Goal: Task Accomplishment & Management: Complete application form

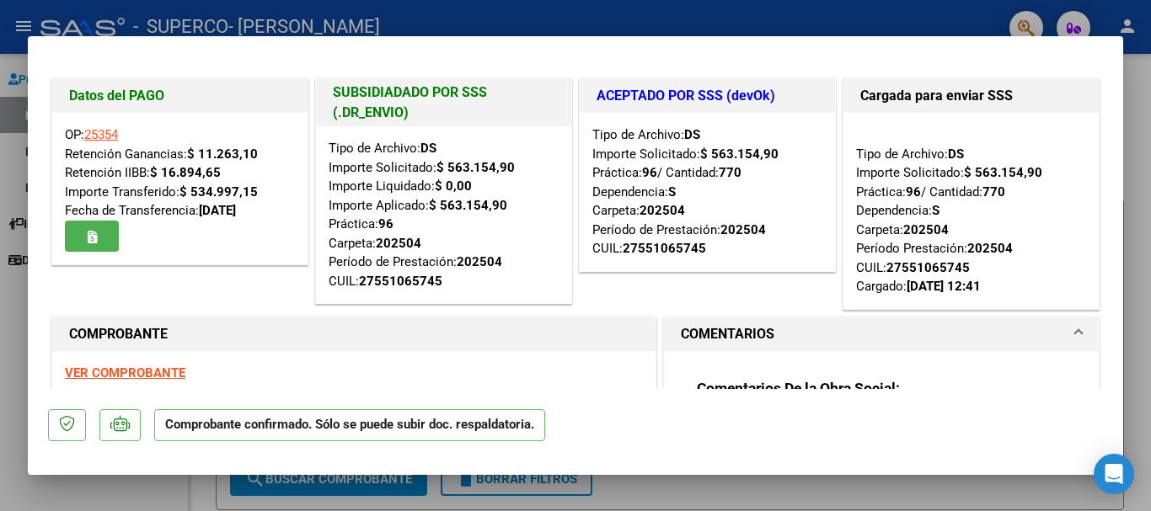
click at [5, 312] on div at bounding box center [575, 255] width 1151 height 511
type input "$ 0,00"
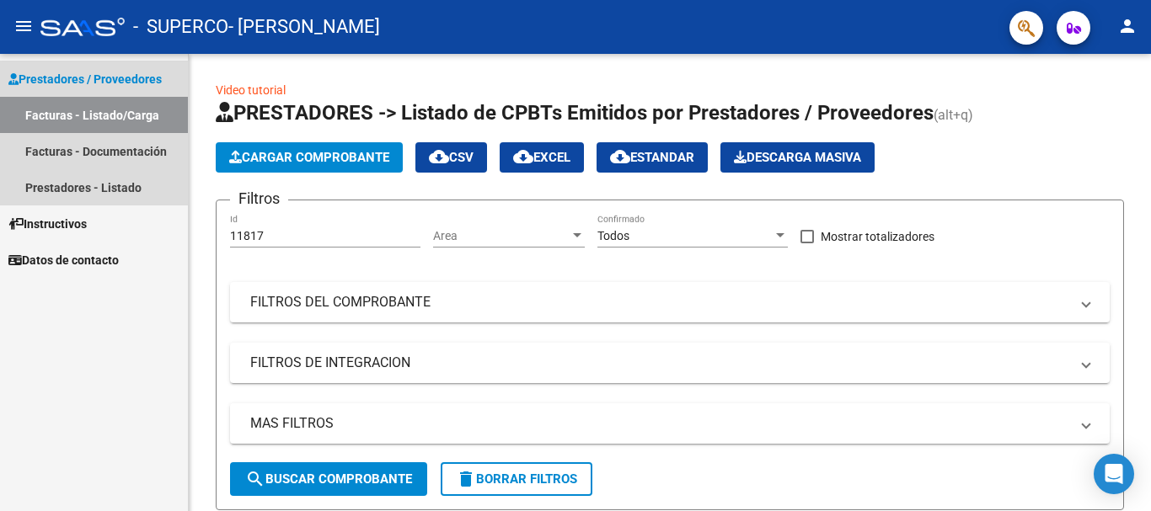
click at [83, 120] on link "Facturas - Listado/Carga" at bounding box center [94, 115] width 188 height 36
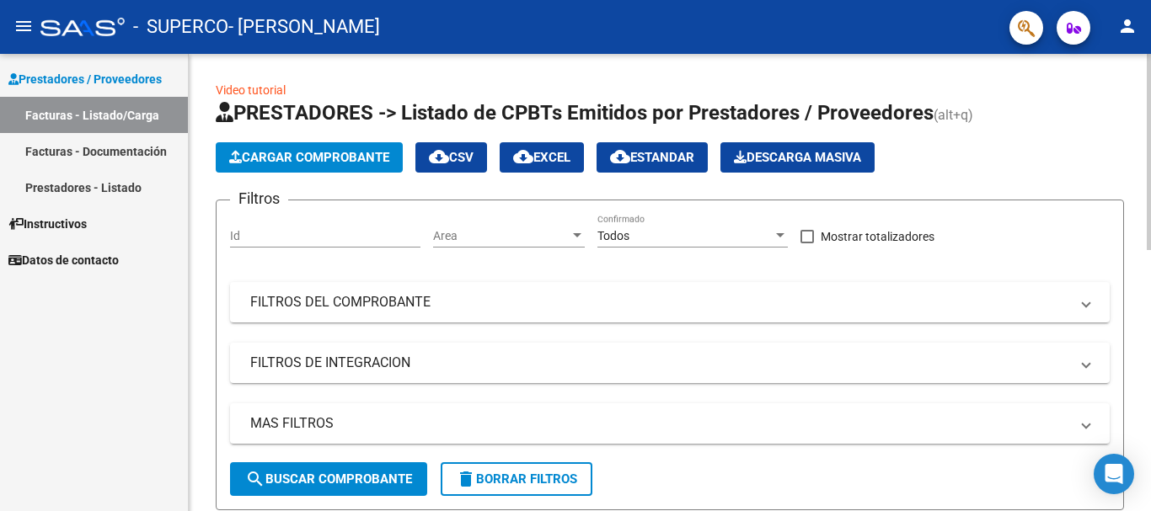
click at [302, 160] on span "Cargar Comprobante" at bounding box center [309, 157] width 160 height 15
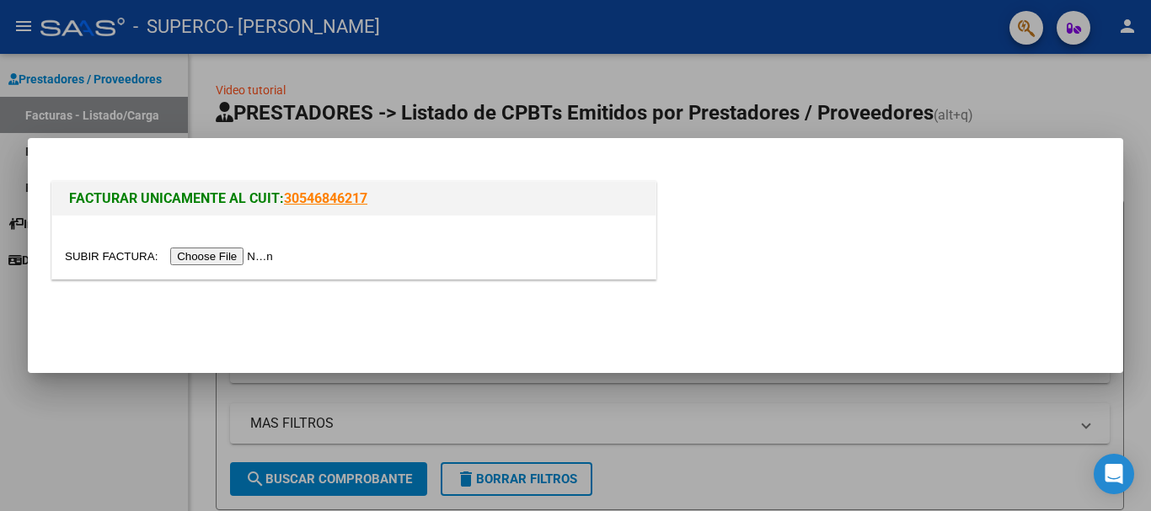
click at [246, 257] on input "file" at bounding box center [171, 257] width 213 height 18
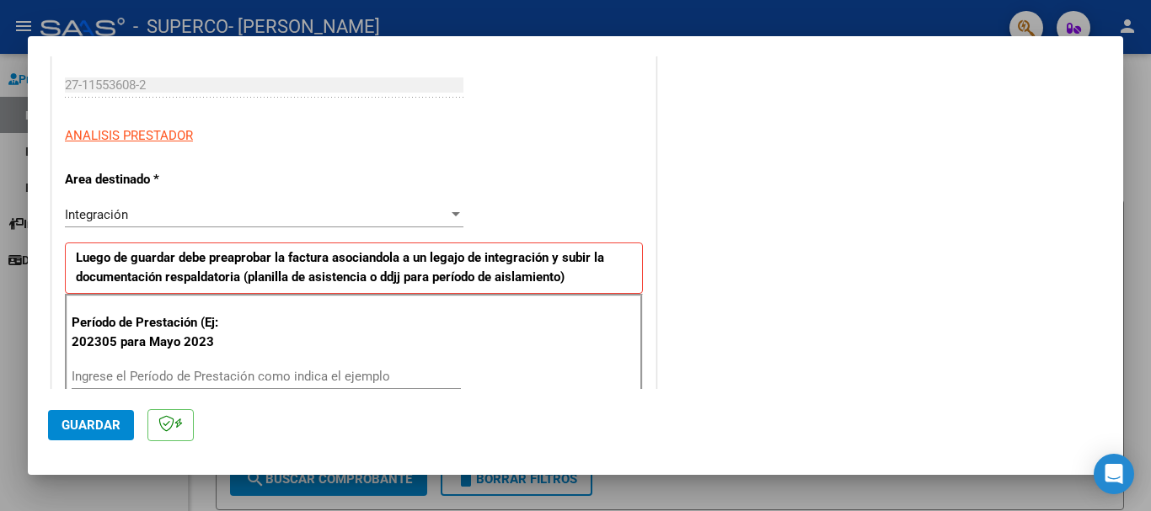
scroll to position [253, 0]
click at [337, 368] on input "Ingrese el Período de Prestación como indica el ejemplo" at bounding box center [266, 375] width 389 height 15
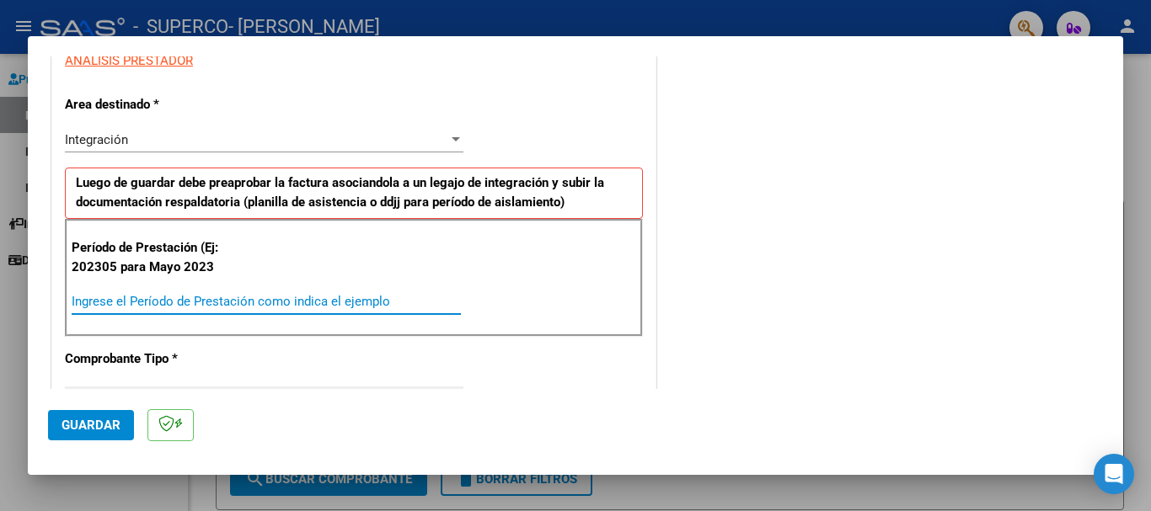
scroll to position [421, 0]
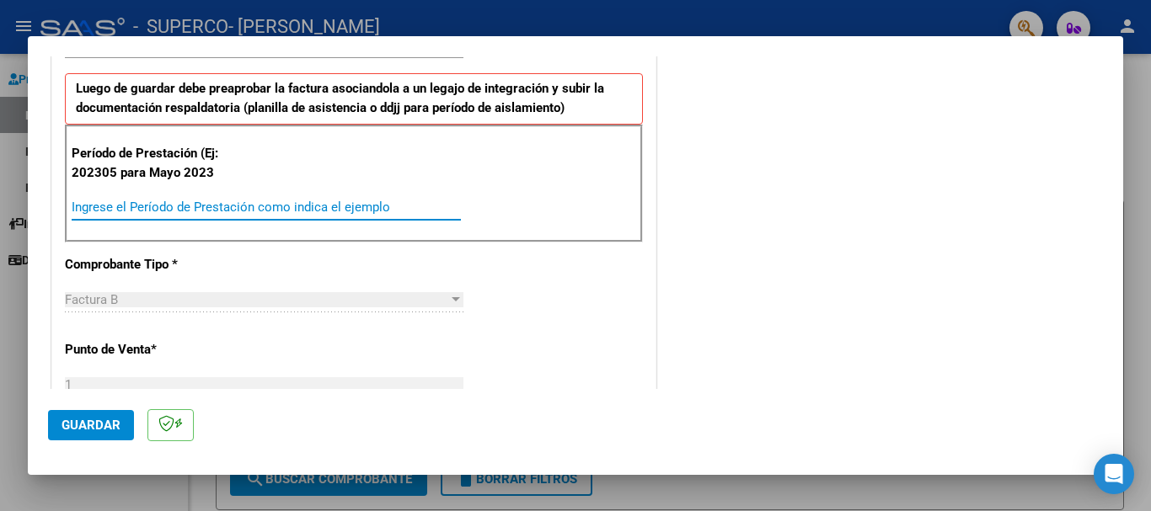
click at [278, 210] on input "Ingrese el Período de Prestación como indica el ejemplo" at bounding box center [266, 207] width 389 height 15
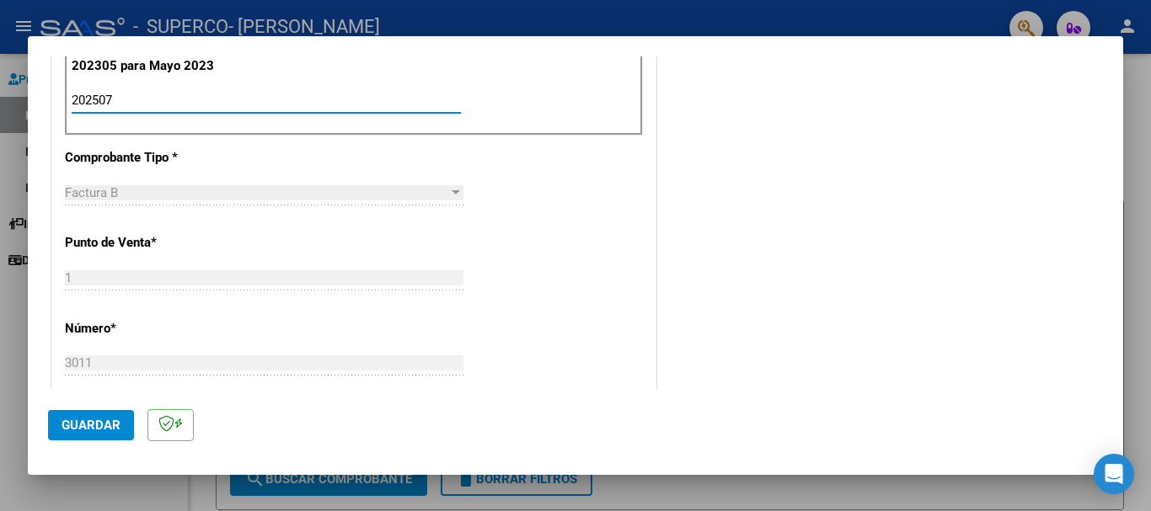
scroll to position [360, 0]
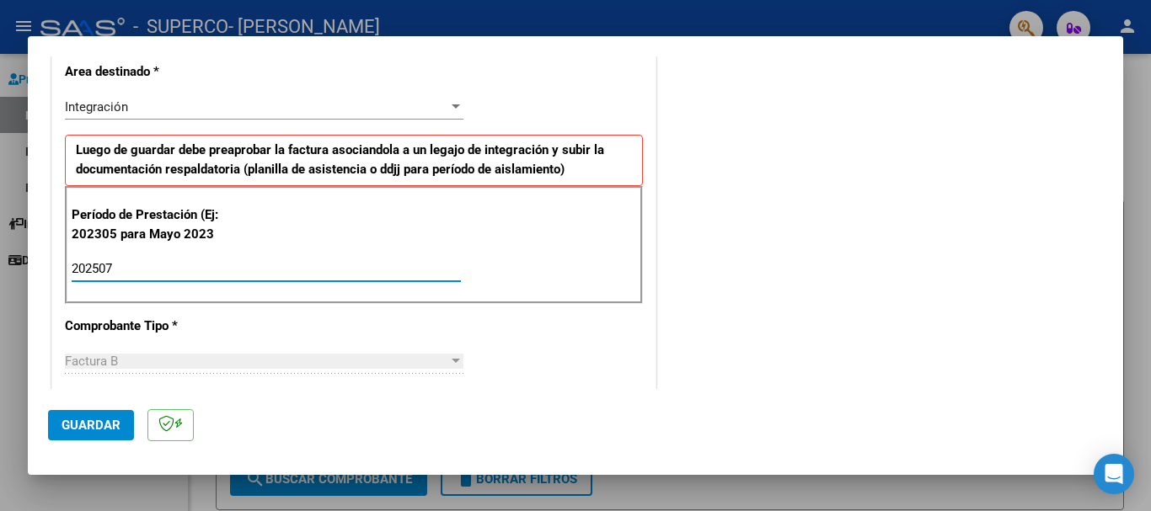
type input "202507"
click at [82, 430] on span "Guardar" at bounding box center [90, 425] width 59 height 15
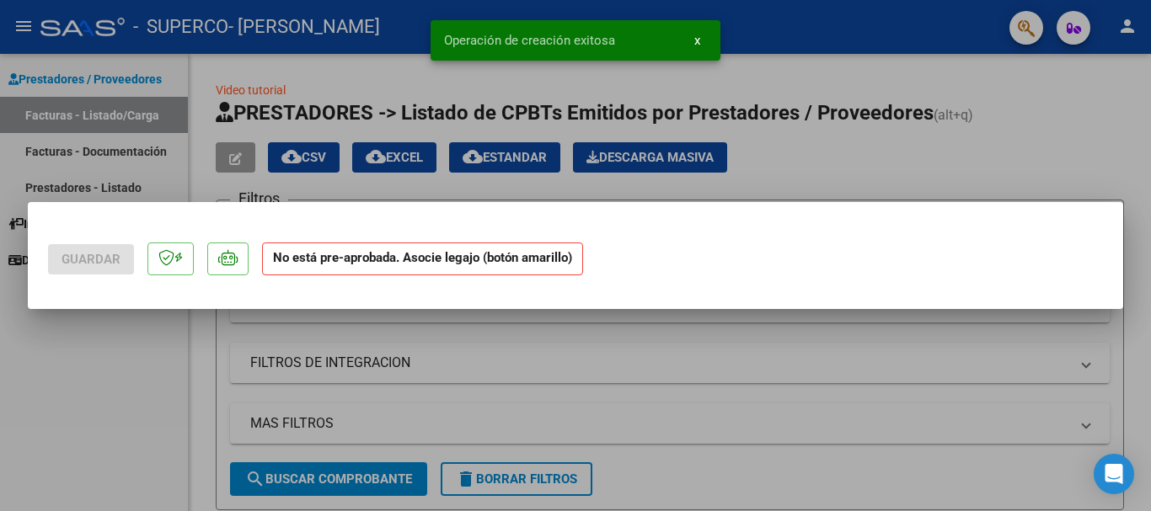
scroll to position [0, 0]
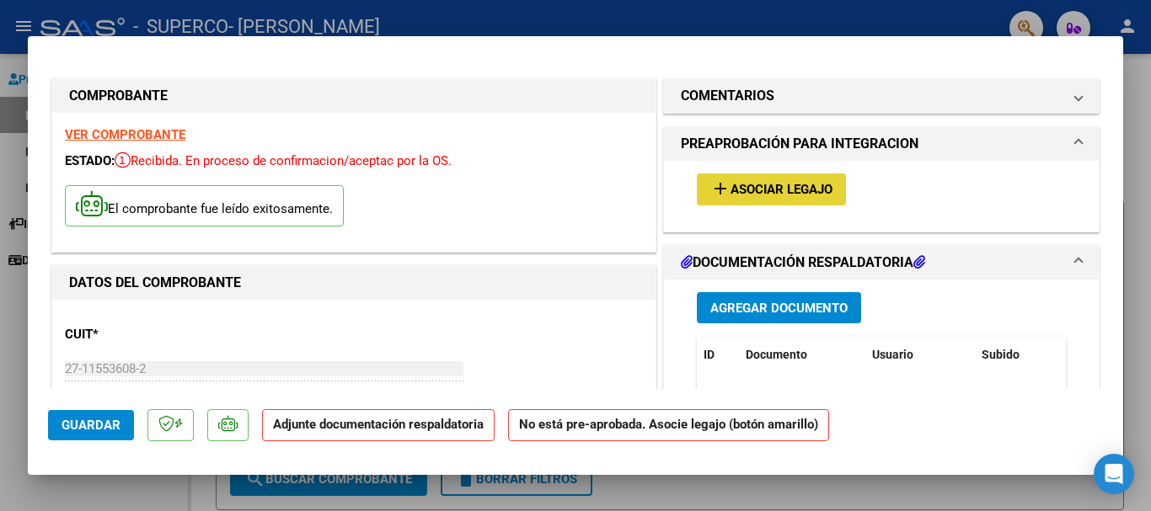
click at [785, 195] on span "Asociar Legajo" at bounding box center [781, 190] width 102 height 15
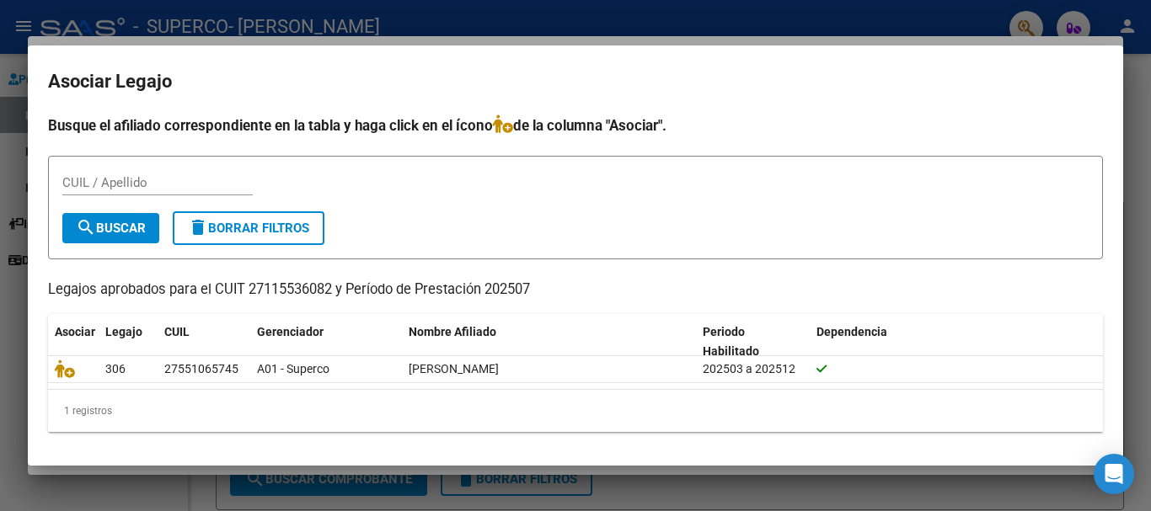
click at [4, 300] on div at bounding box center [575, 255] width 1151 height 511
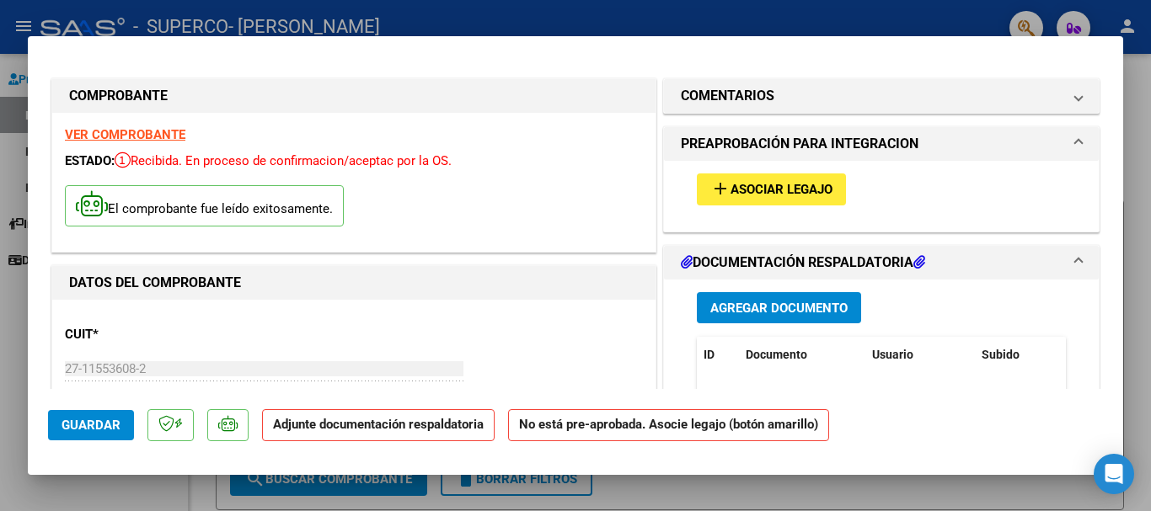
click at [764, 307] on span "Agregar Documento" at bounding box center [778, 308] width 137 height 15
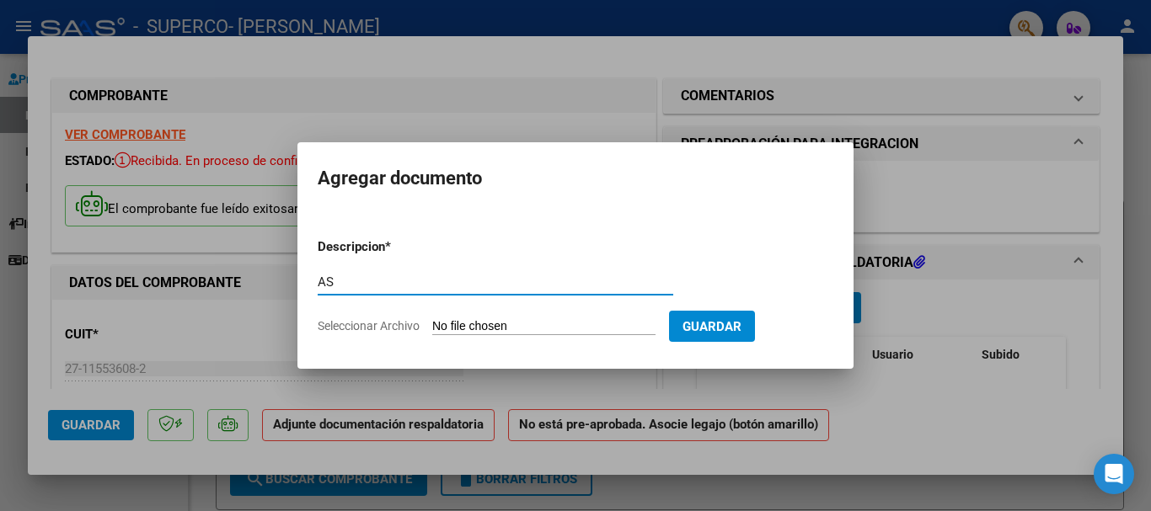
type input "A"
type input "PLANILLA ASISTENCIA"
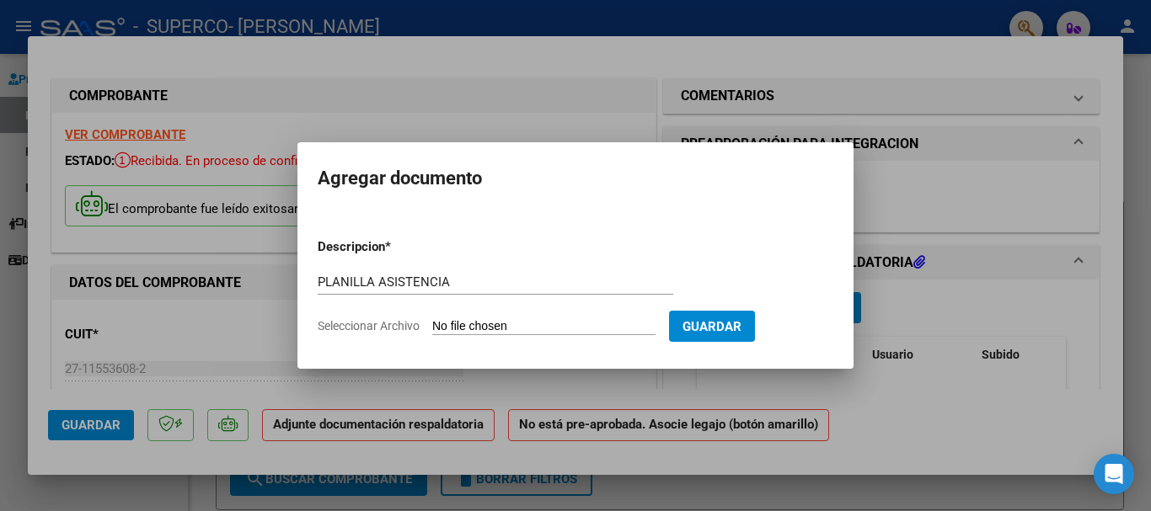
click at [479, 328] on input "Seleccionar Archivo" at bounding box center [543, 327] width 223 height 16
type input "C:\fakepath\Asitencia Fono julio firmada.pdf"
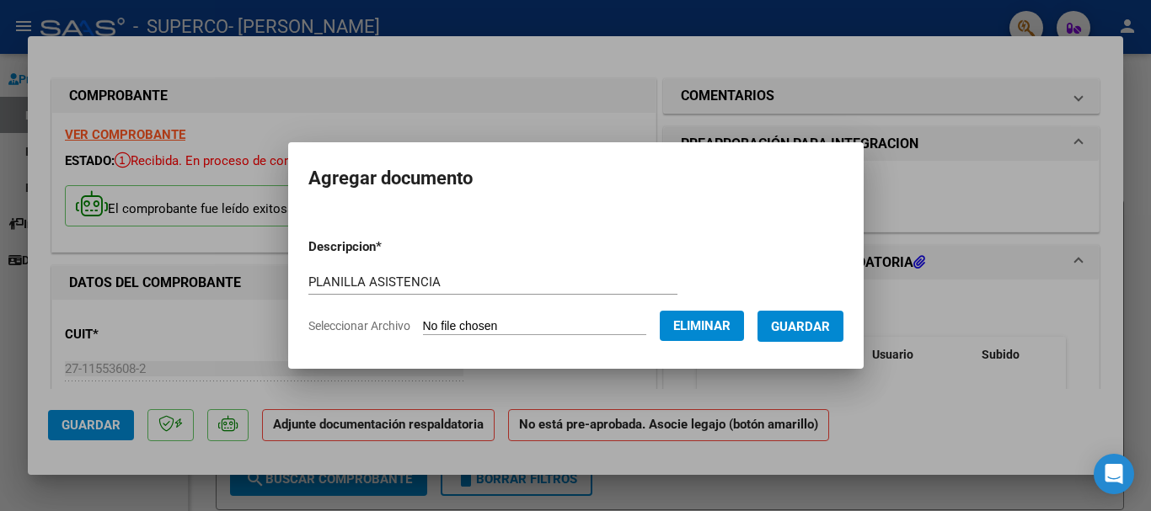
click at [801, 327] on span "Guardar" at bounding box center [800, 326] width 59 height 15
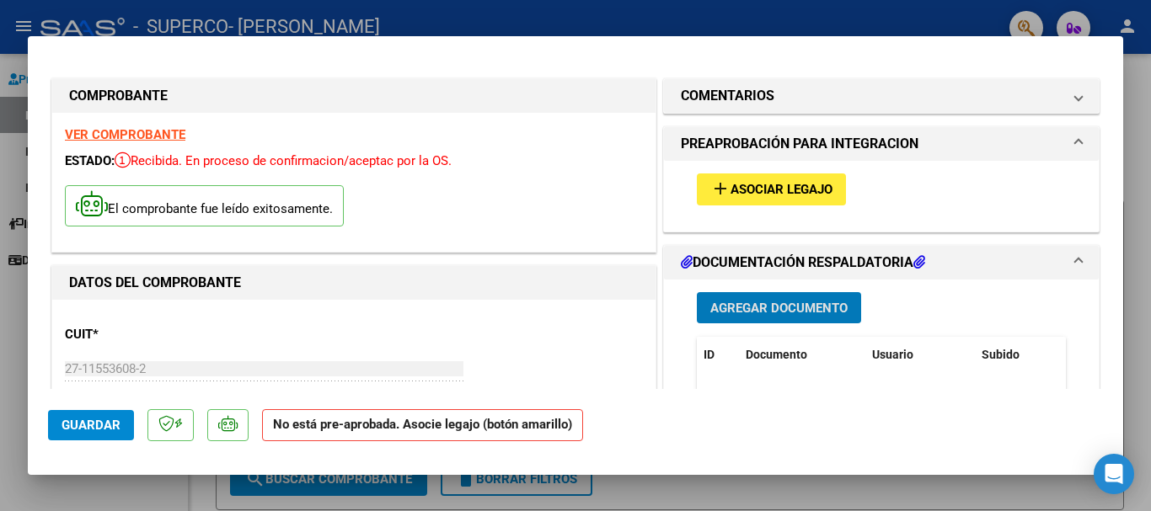
click at [794, 193] on span "Asociar Legajo" at bounding box center [781, 190] width 102 height 15
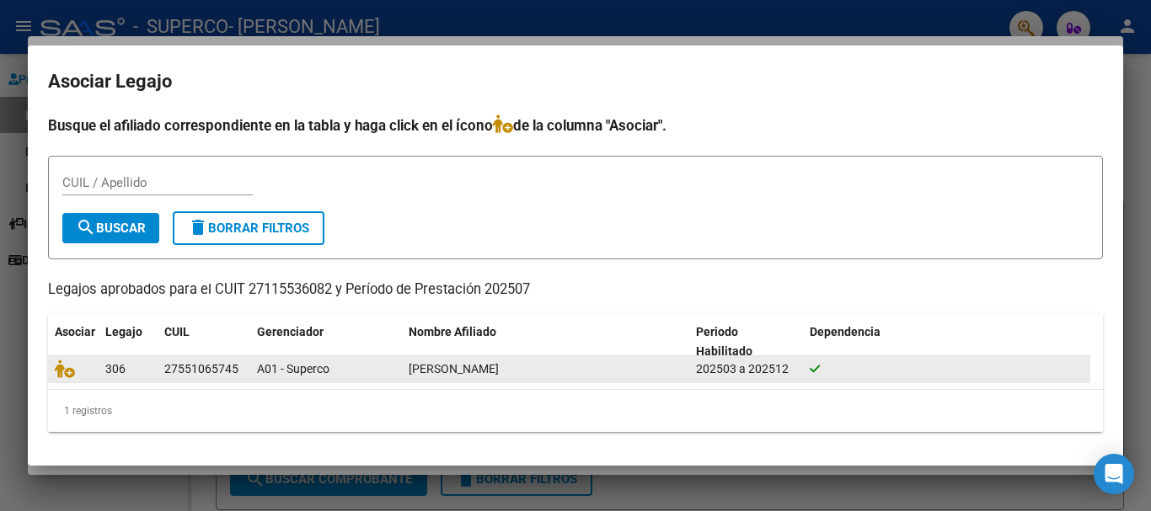
click at [340, 370] on div "A01 - Superco" at bounding box center [326, 369] width 138 height 19
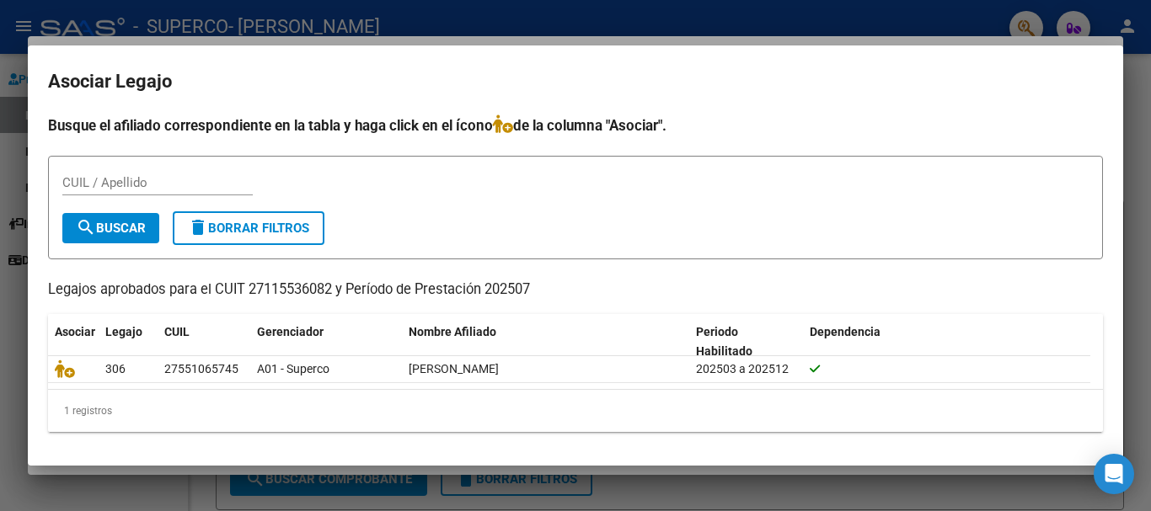
click at [168, 184] on input "CUIL / Apellido" at bounding box center [157, 182] width 190 height 15
click at [113, 223] on span "search Buscar" at bounding box center [111, 228] width 70 height 15
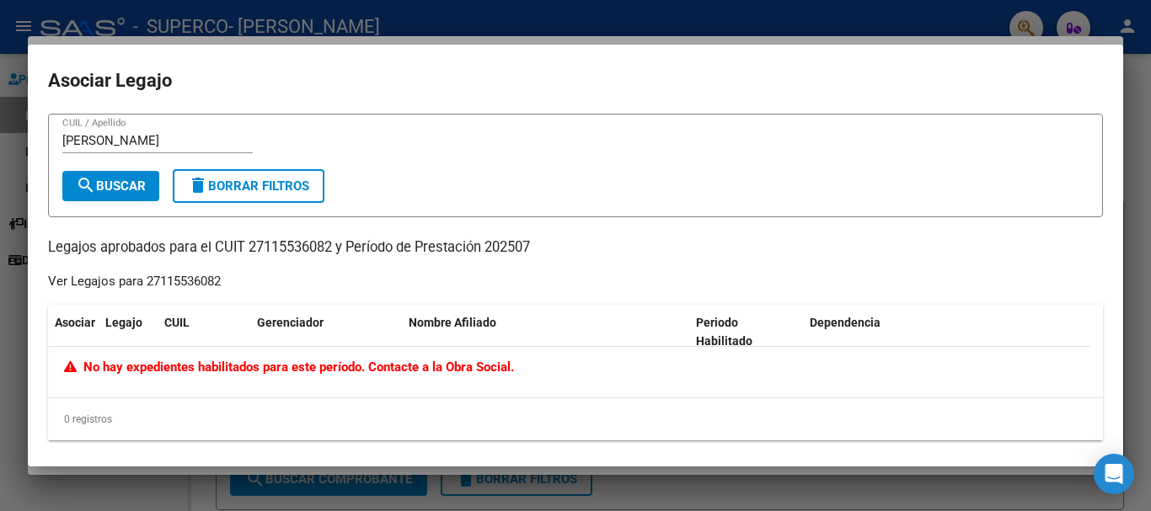
click at [225, 142] on input "[PERSON_NAME]" at bounding box center [157, 140] width 190 height 15
type input "P"
click at [229, 177] on button "delete Borrar Filtros" at bounding box center [249, 186] width 152 height 34
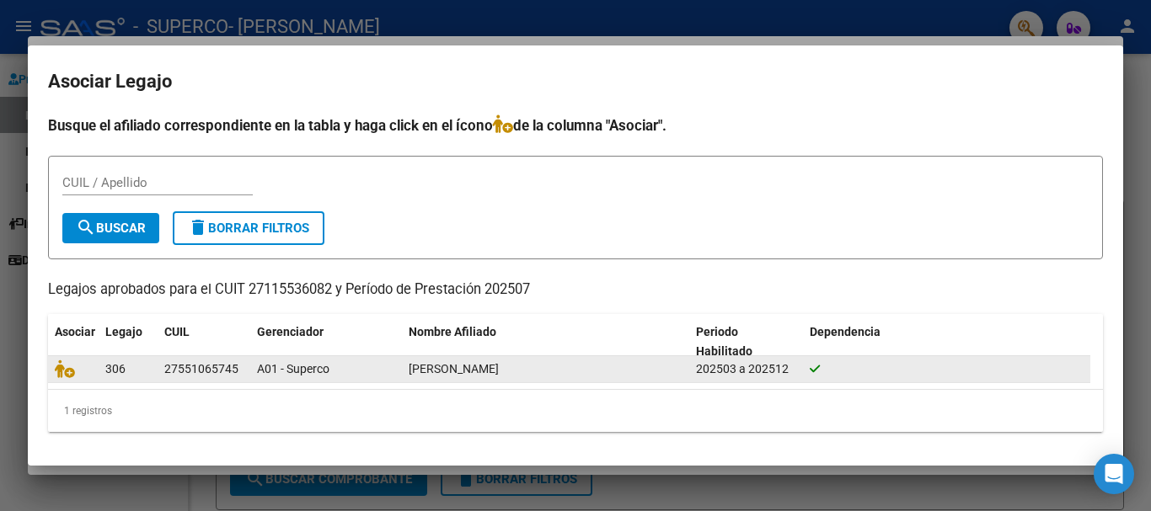
click at [816, 373] on icon at bounding box center [815, 369] width 10 height 12
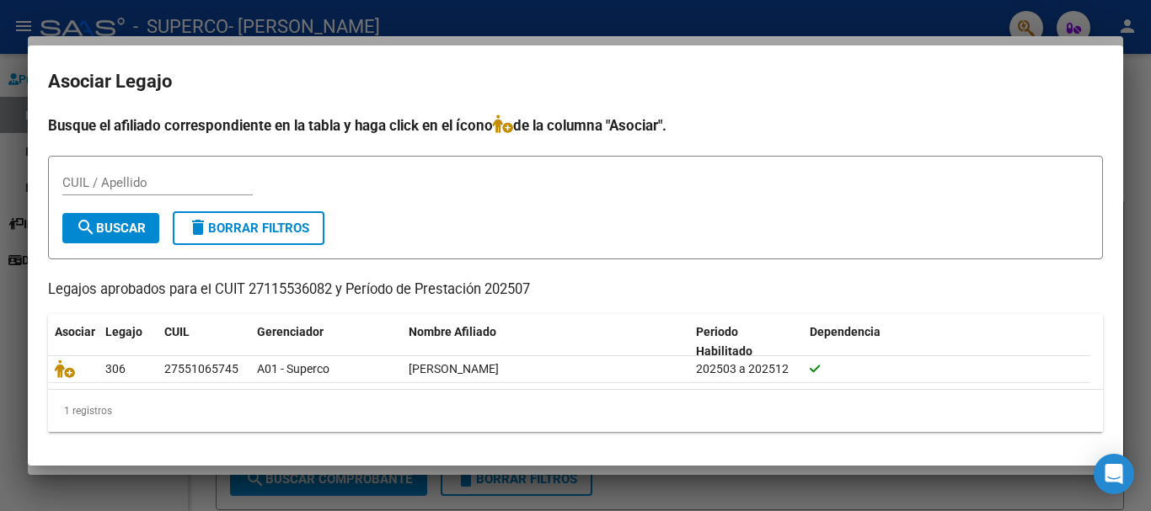
click at [252, 188] on div "CUIL / Apellido" at bounding box center [575, 190] width 1026 height 41
click at [244, 177] on input "CUIL / Apellido" at bounding box center [157, 182] width 190 height 15
type input "55106574"
click at [125, 225] on span "search Buscar" at bounding box center [111, 228] width 70 height 15
click at [14, 268] on div at bounding box center [575, 255] width 1151 height 511
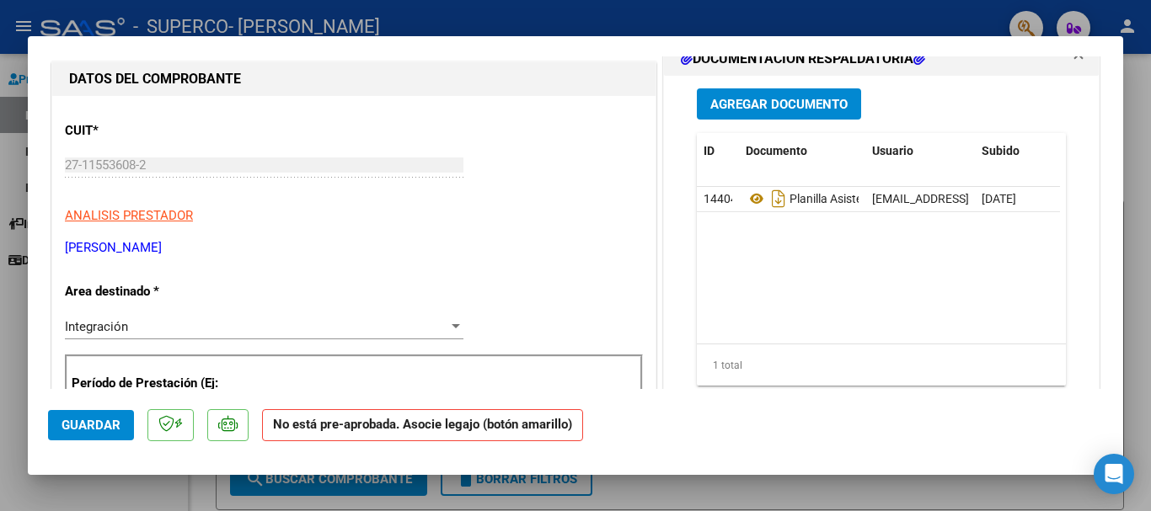
scroll to position [84, 0]
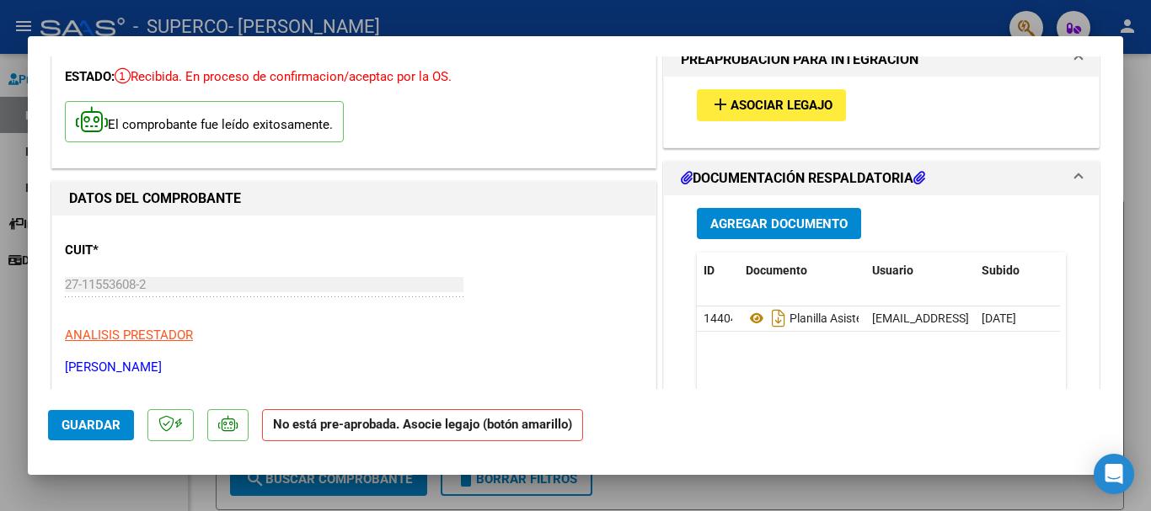
click at [730, 110] on span "Asociar Legajo" at bounding box center [781, 106] width 102 height 15
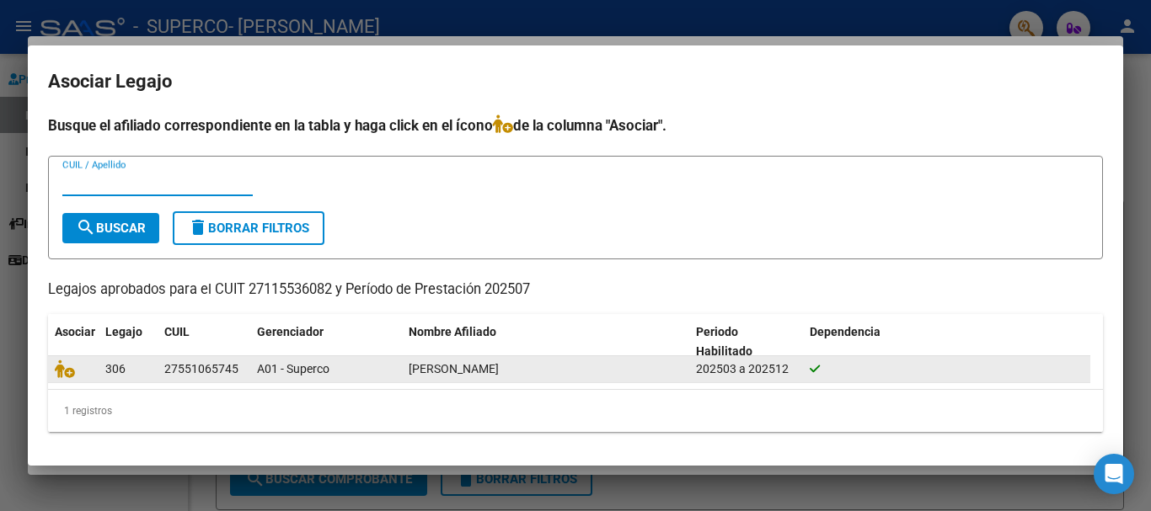
click at [701, 374] on div "202503 a 202512" at bounding box center [746, 369] width 100 height 19
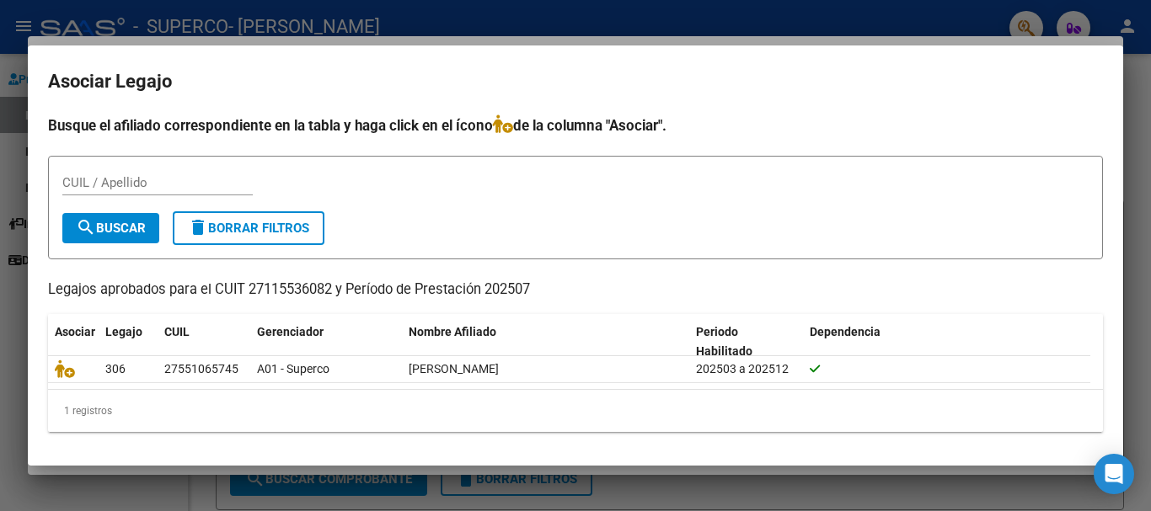
click at [94, 178] on input "CUIL / Apellido" at bounding box center [157, 182] width 190 height 15
type input "[PERSON_NAME]"
click at [97, 227] on span "search Buscar" at bounding box center [111, 228] width 70 height 15
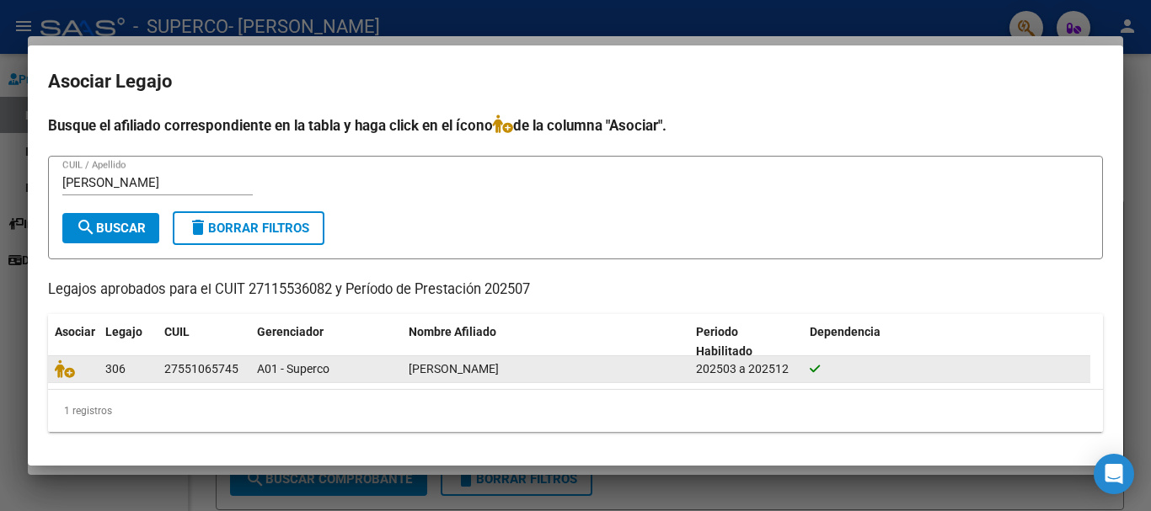
click at [818, 367] on icon at bounding box center [815, 369] width 10 height 12
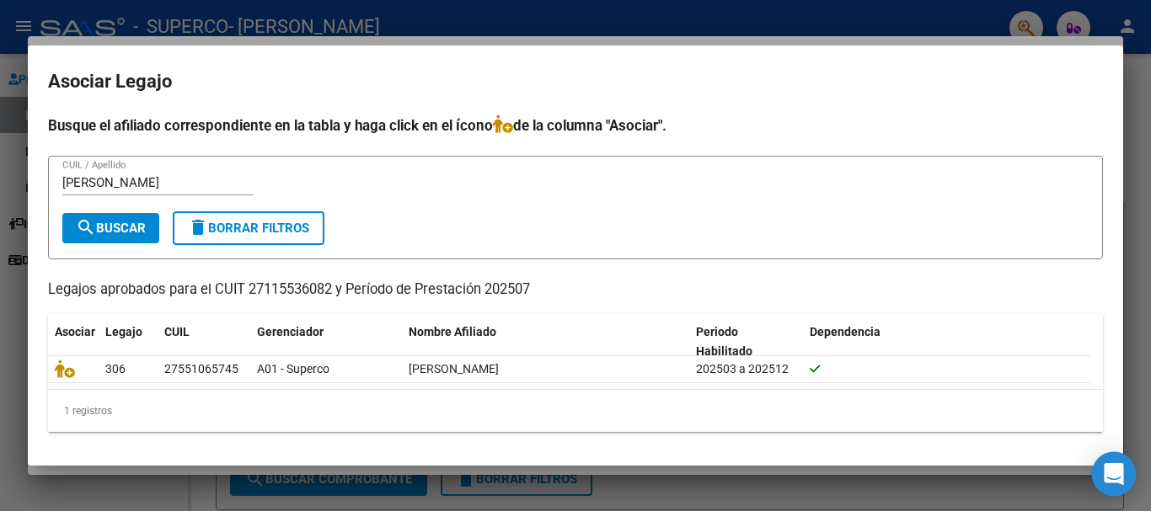
click at [1109, 473] on icon "Open Intercom Messenger" at bounding box center [1113, 474] width 19 height 22
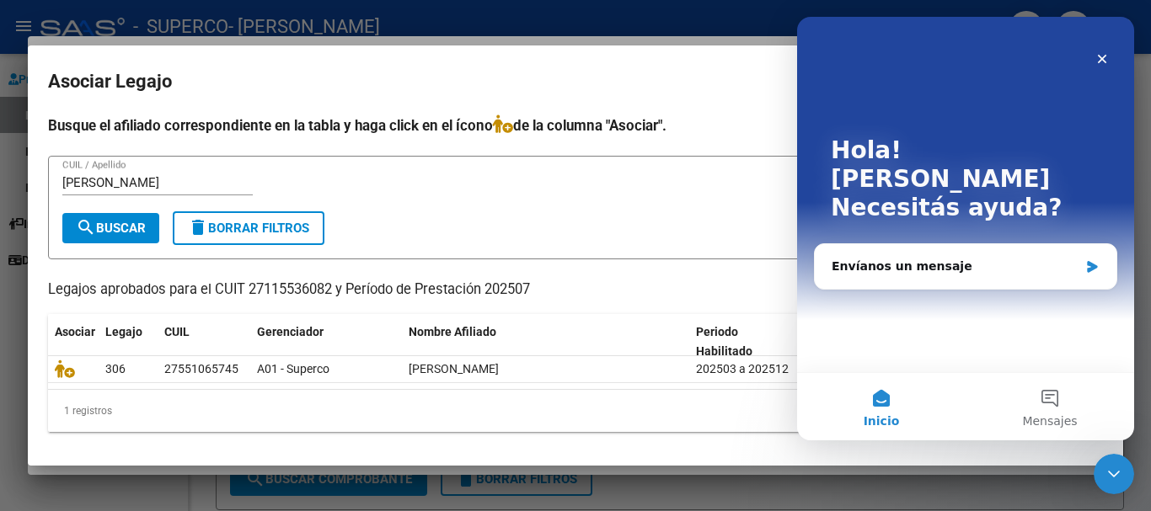
scroll to position [0, 0]
click at [1108, 56] on icon "Cerrar" at bounding box center [1101, 58] width 13 height 13
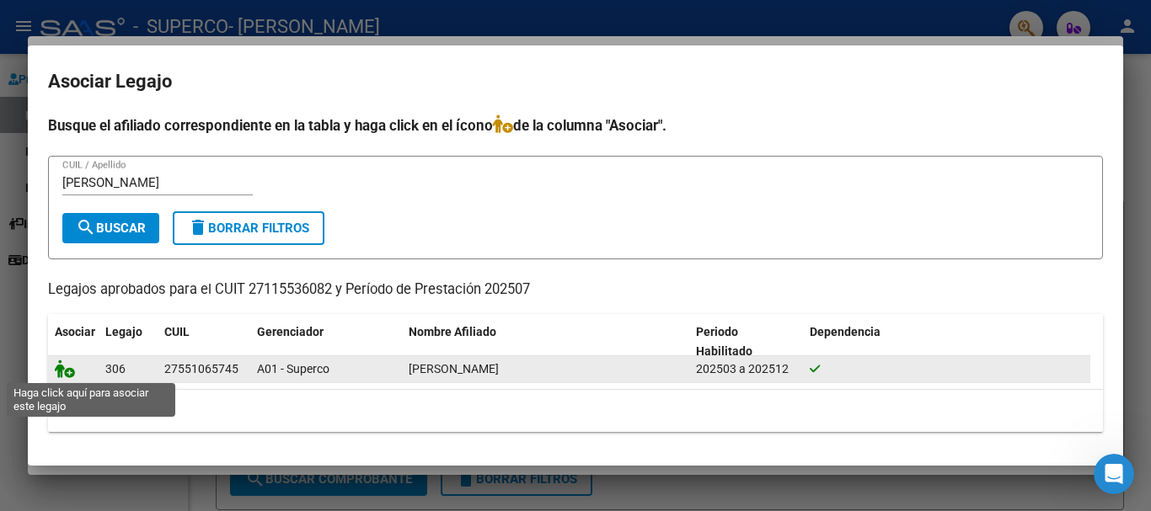
click at [56, 372] on icon at bounding box center [65, 369] width 20 height 19
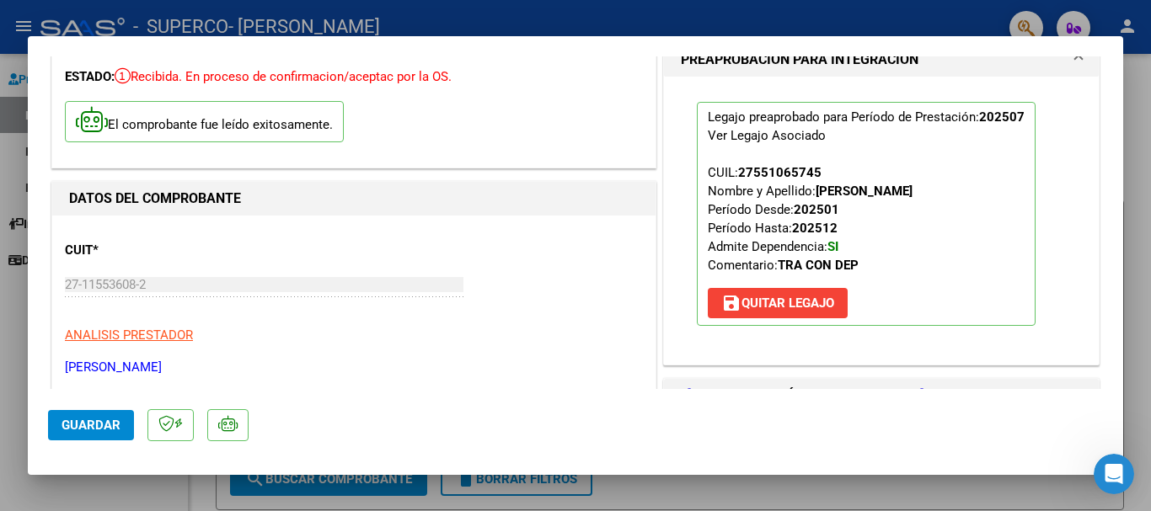
click at [105, 429] on span "Guardar" at bounding box center [90, 425] width 59 height 15
click at [3, 342] on div at bounding box center [575, 255] width 1151 height 511
type input "$ 0,00"
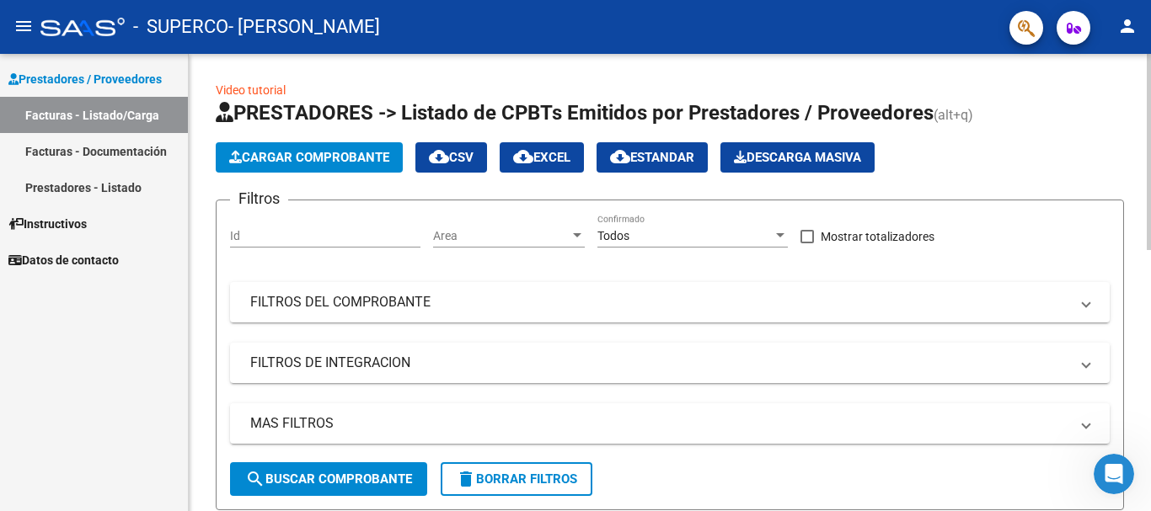
click at [352, 158] on span "Cargar Comprobante" at bounding box center [309, 157] width 160 height 15
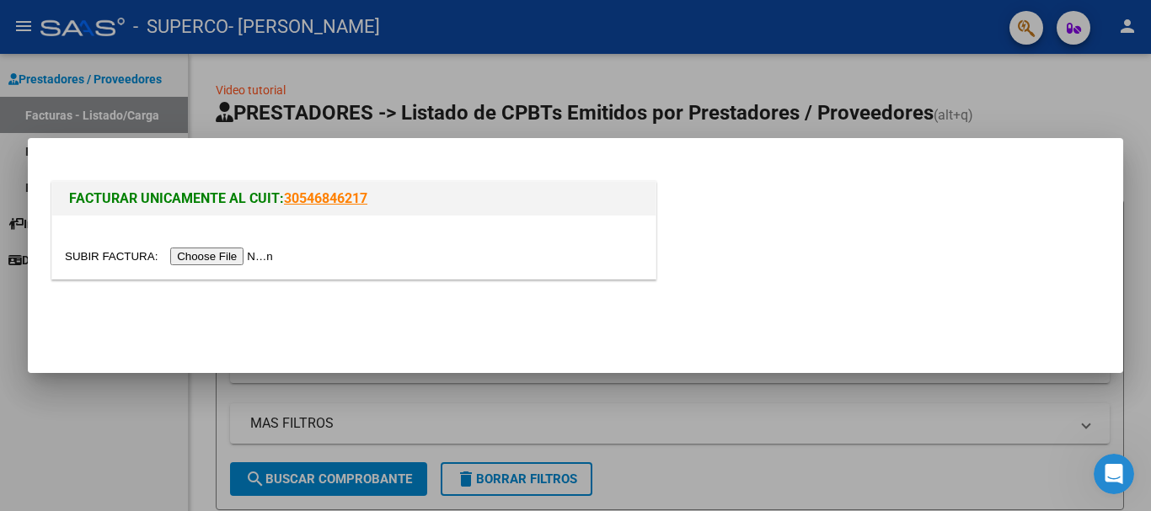
click at [265, 258] on input "file" at bounding box center [171, 257] width 213 height 18
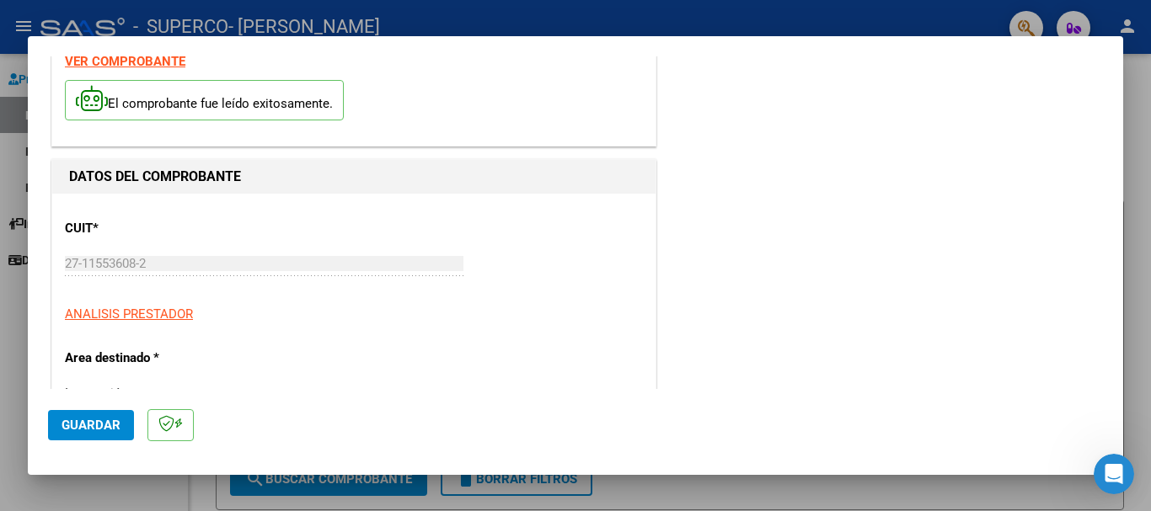
scroll to position [168, 0]
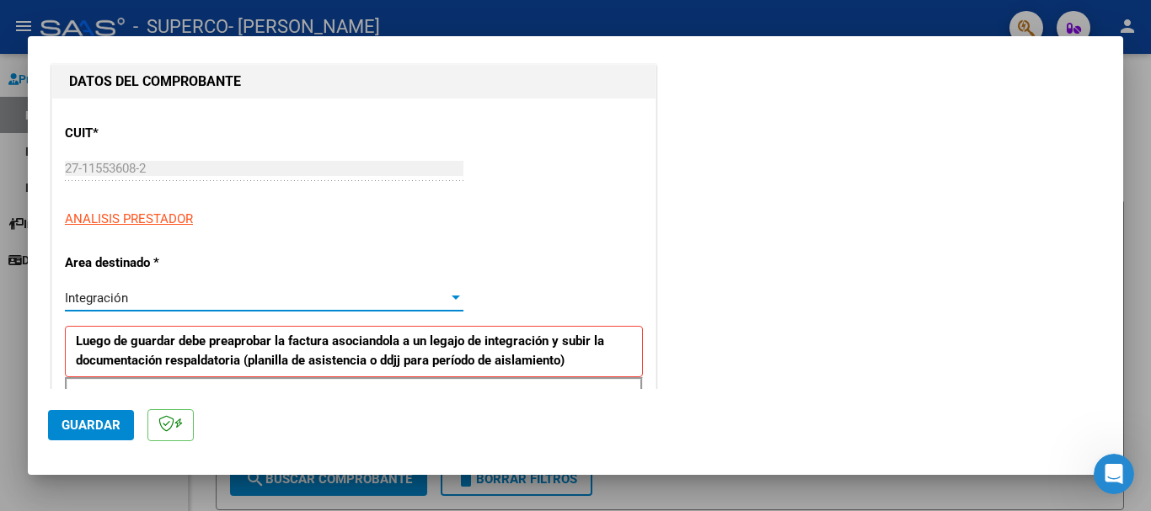
click at [431, 300] on div "Integración" at bounding box center [256, 298] width 383 height 15
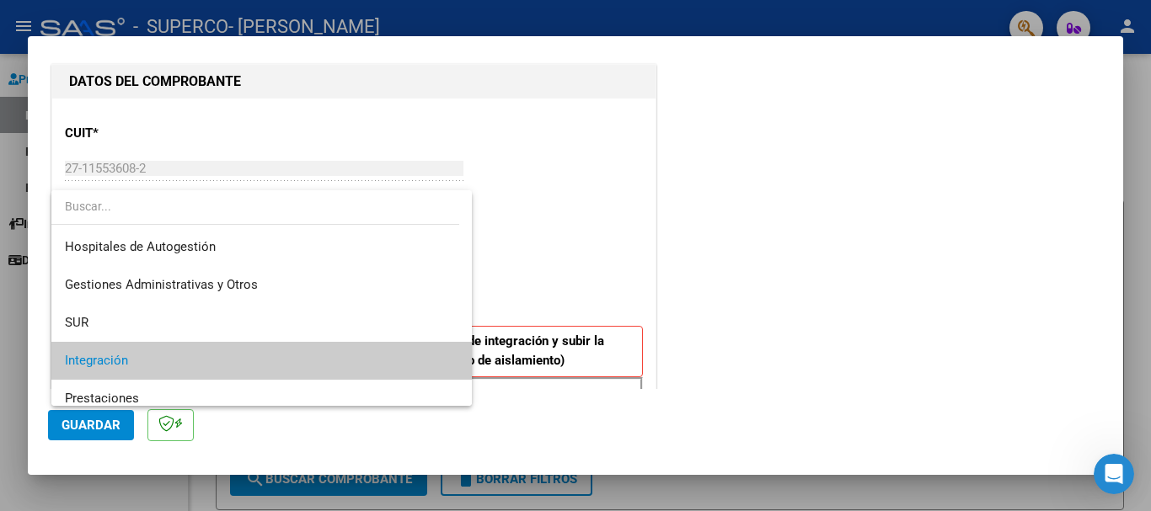
scroll to position [63, 0]
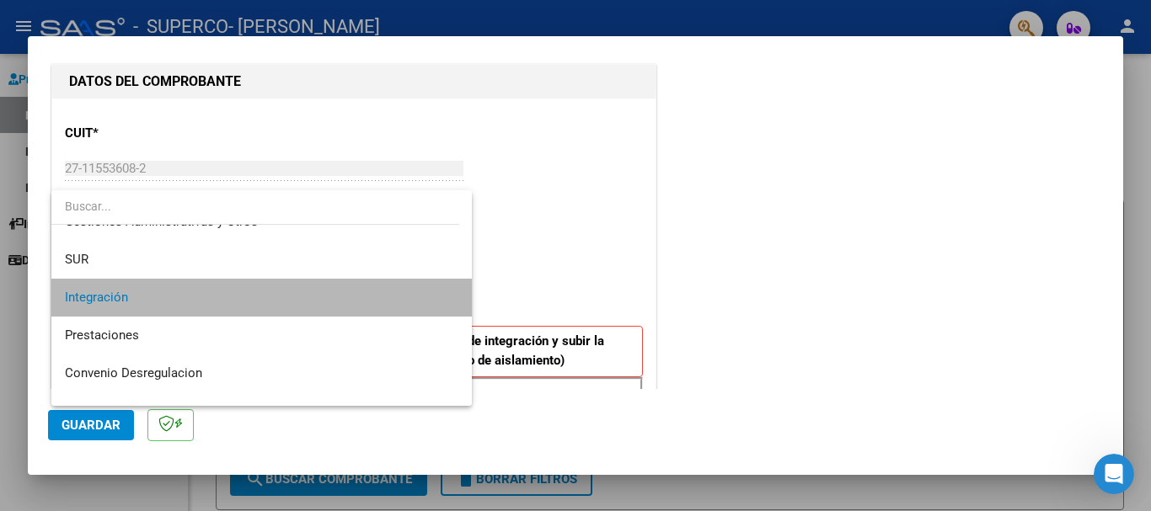
click at [275, 312] on span "Integración" at bounding box center [261, 298] width 393 height 38
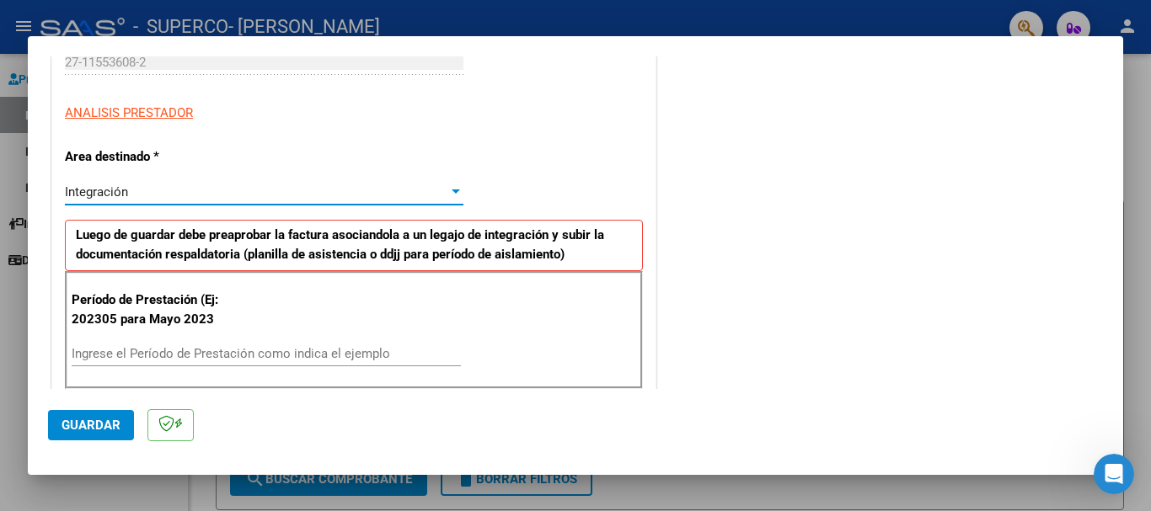
scroll to position [337, 0]
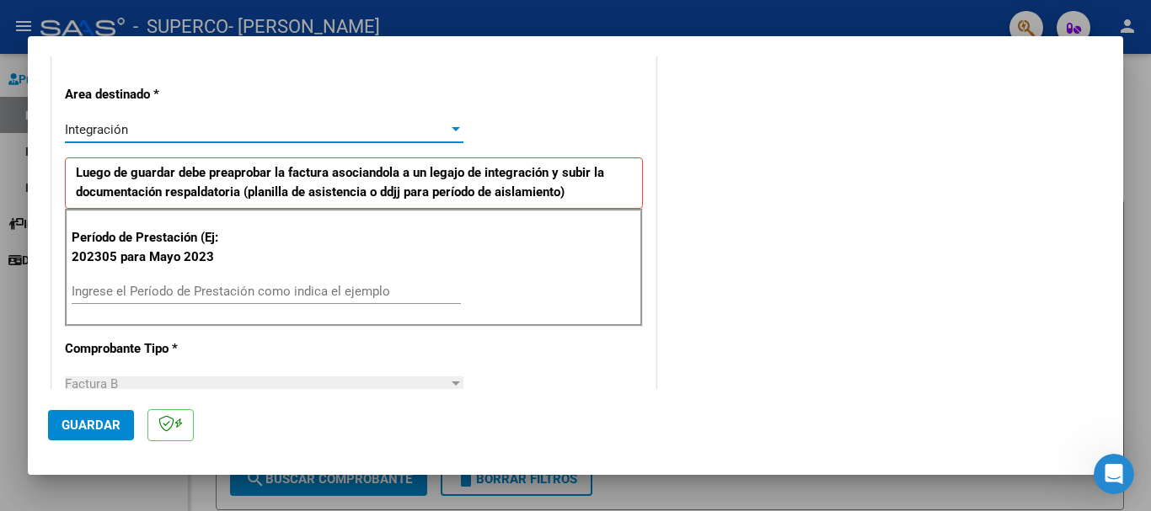
click at [277, 286] on input "Ingrese el Período de Prestación como indica el ejemplo" at bounding box center [266, 291] width 389 height 15
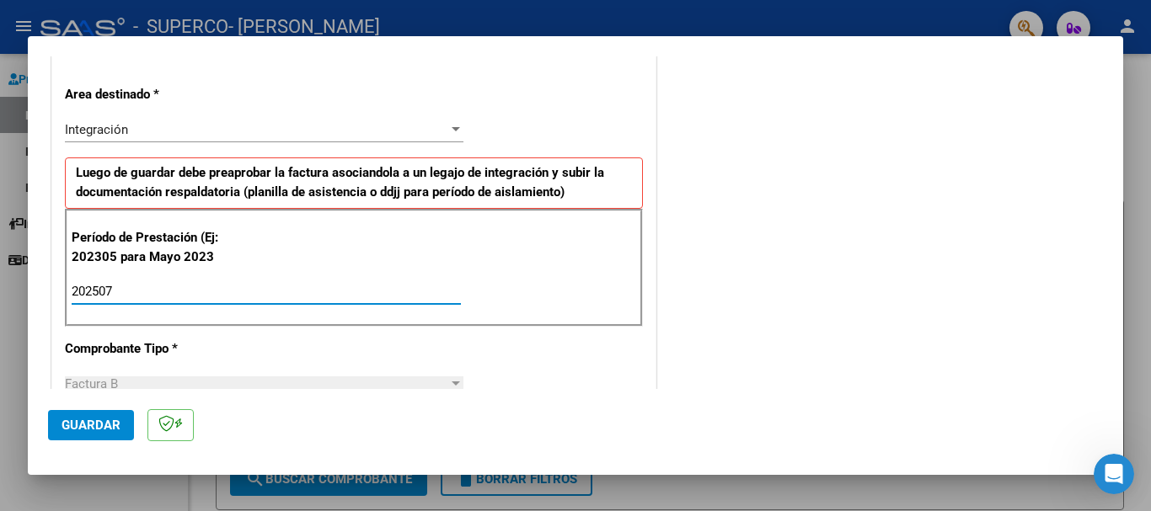
type input "202507"
click at [105, 422] on span "Guardar" at bounding box center [90, 425] width 59 height 15
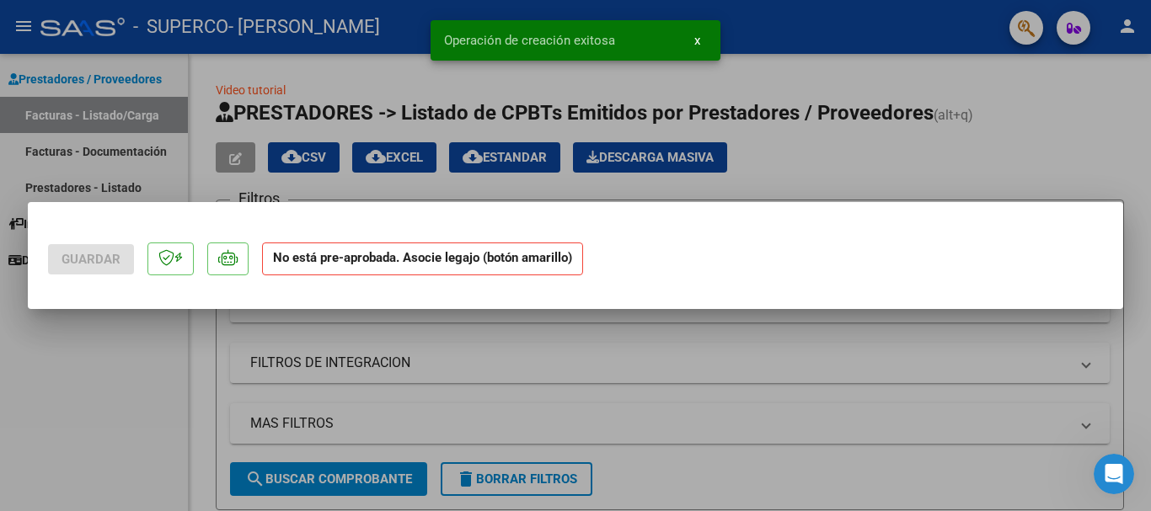
scroll to position [0, 0]
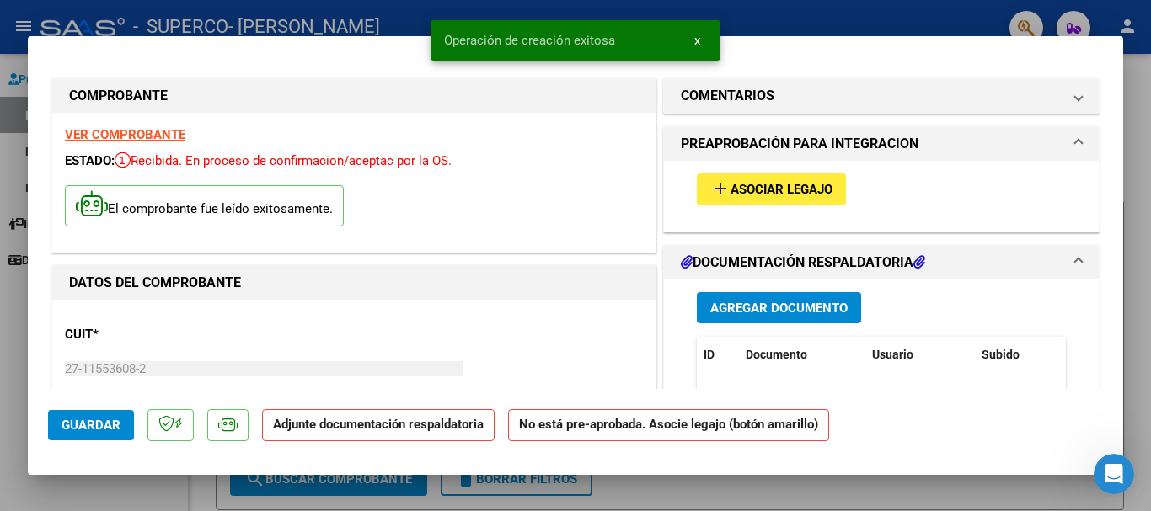
click at [777, 308] on span "Agregar Documento" at bounding box center [778, 308] width 137 height 15
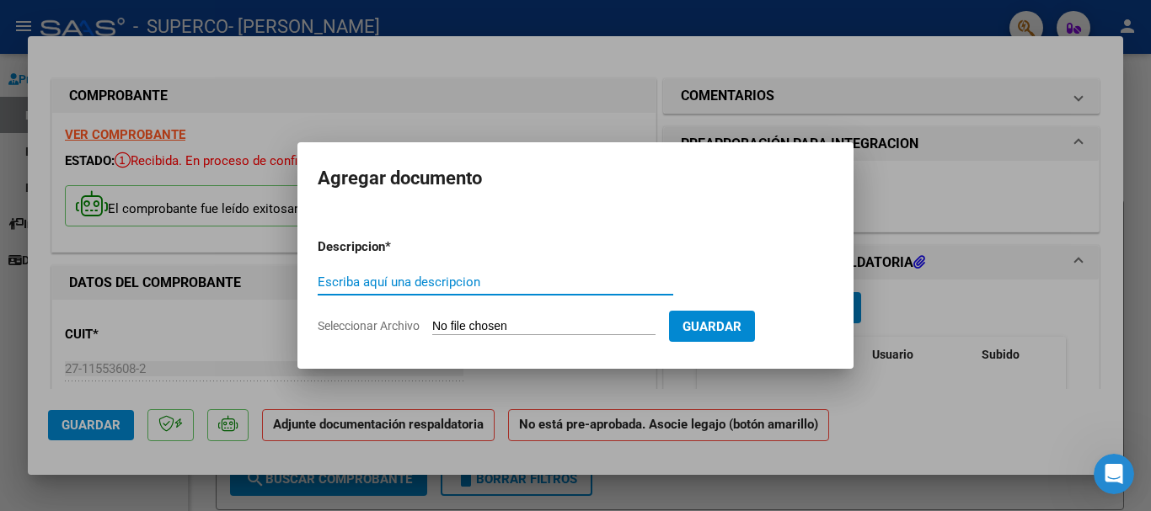
click at [534, 285] on input "Escriba aquí una descripcion" at bounding box center [496, 282] width 356 height 15
type input "ASIT PSP"
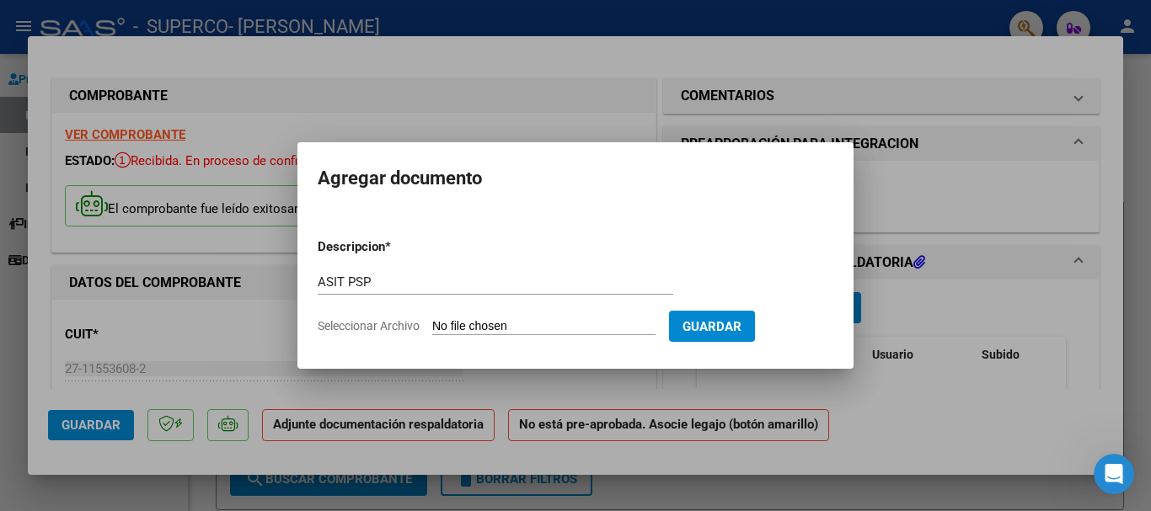
click at [515, 323] on input "Seleccionar Archivo" at bounding box center [543, 327] width 223 height 16
type input "C:\fakepath\Asitencia Psicopedagoga julio firmada.pdf"
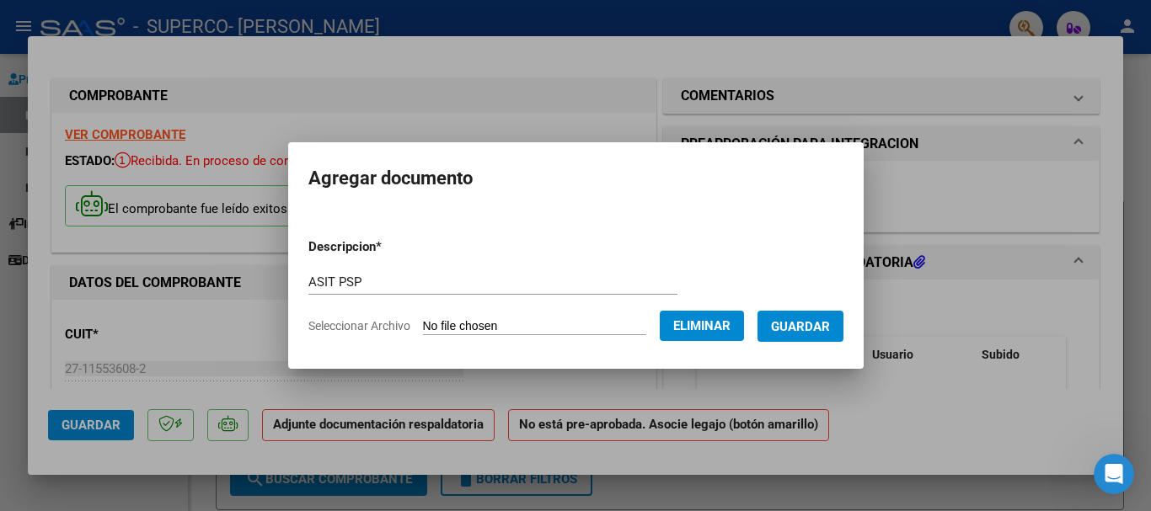
click at [830, 331] on span "Guardar" at bounding box center [800, 326] width 59 height 15
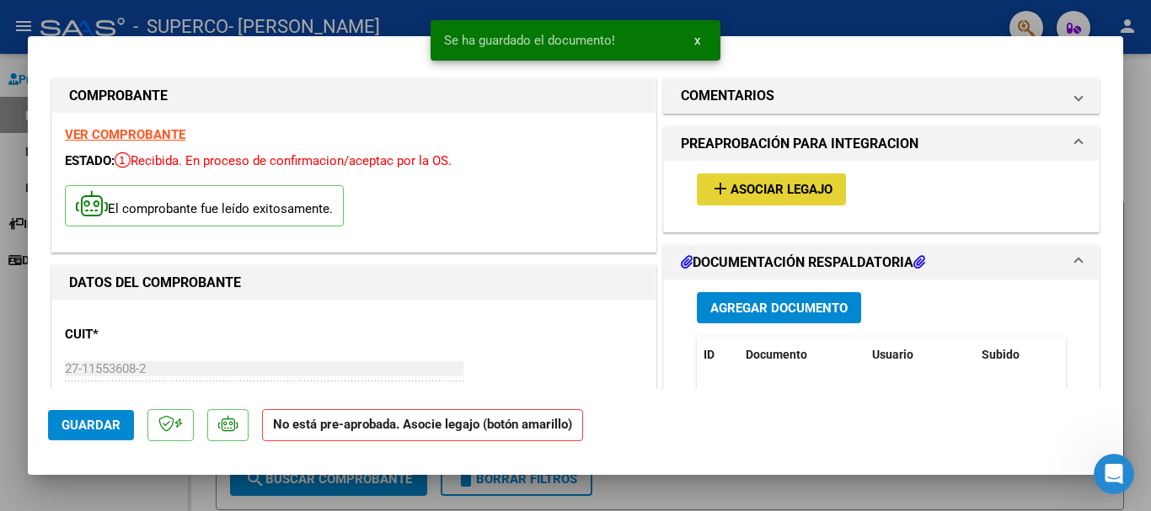
click at [756, 188] on span "Asociar Legajo" at bounding box center [781, 190] width 102 height 15
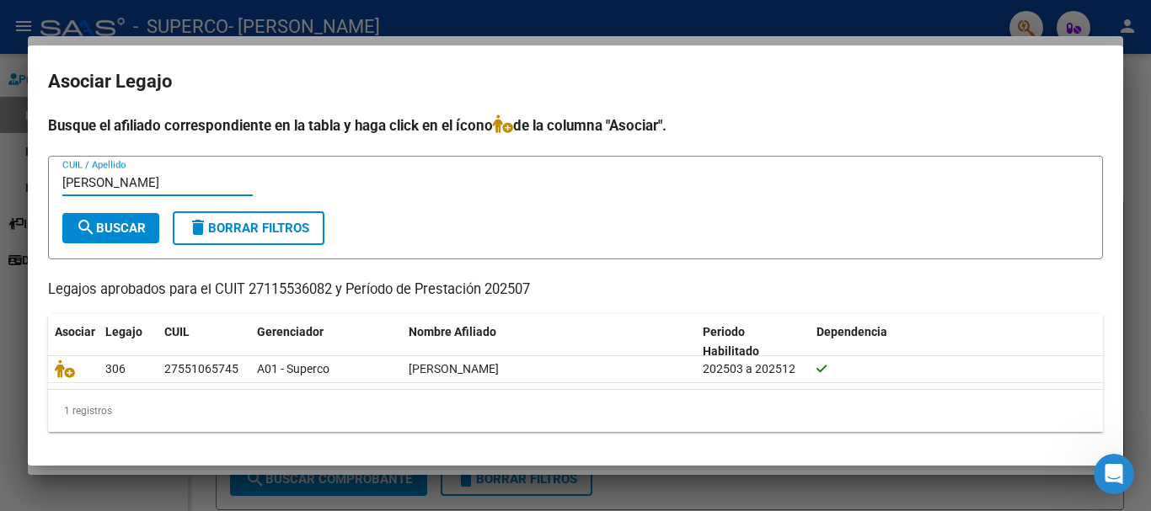
type input "[PERSON_NAME]"
click at [100, 232] on span "search Buscar" at bounding box center [111, 228] width 70 height 15
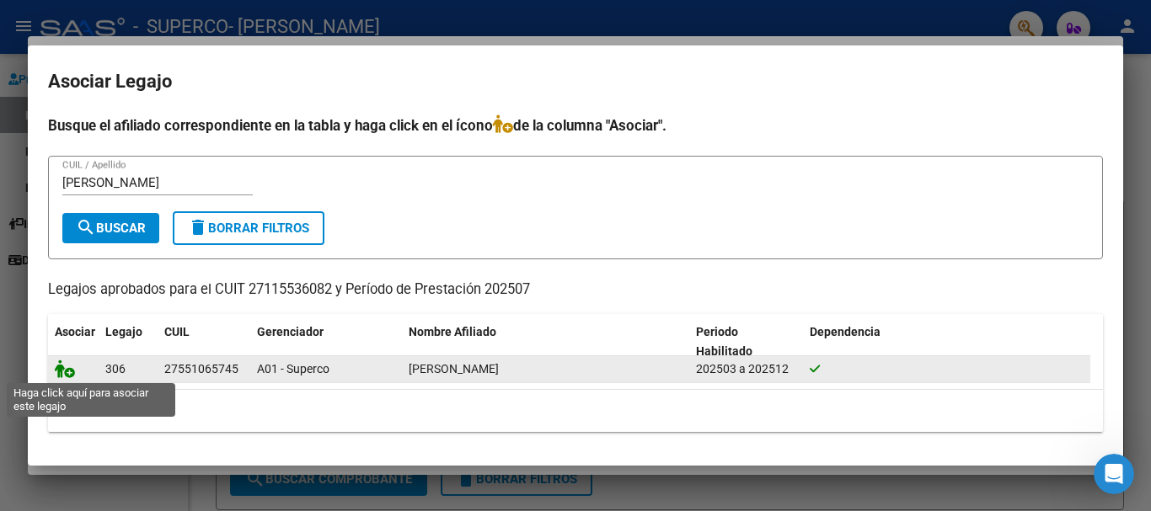
click at [67, 373] on icon at bounding box center [65, 369] width 20 height 19
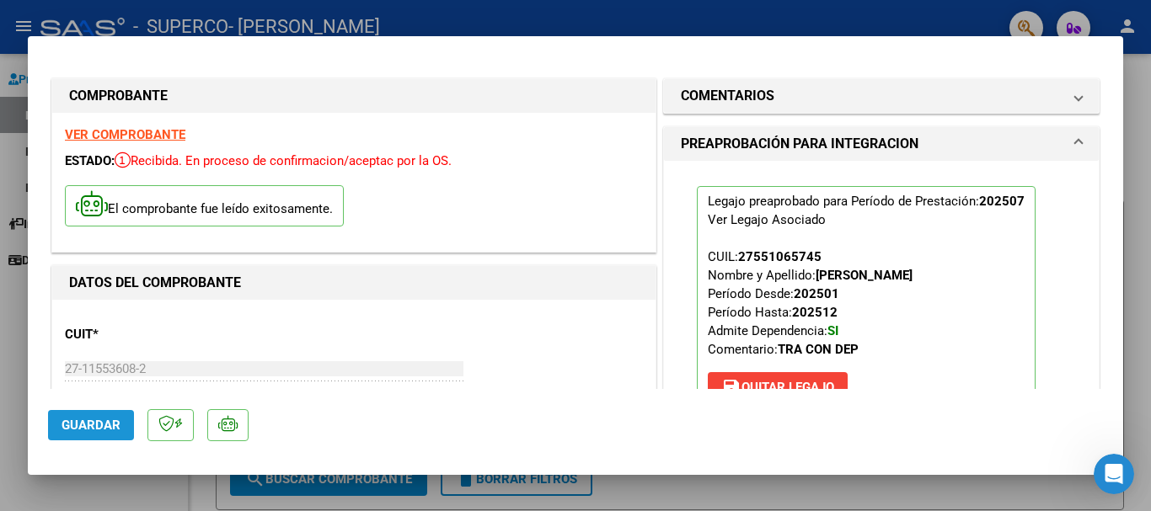
click at [98, 418] on span "Guardar" at bounding box center [90, 425] width 59 height 15
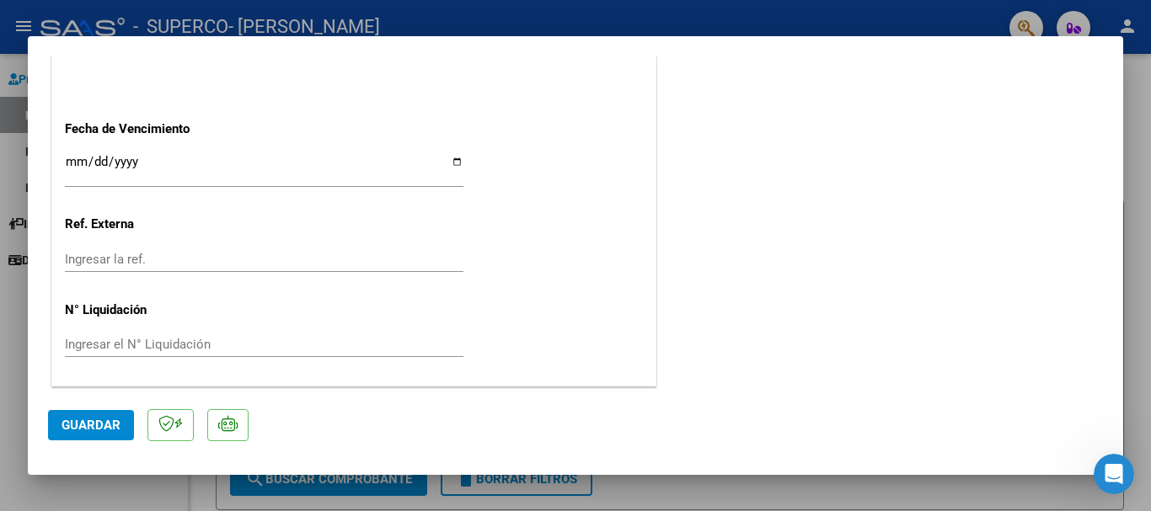
scroll to position [1175, 0]
click at [110, 429] on span "Guardar" at bounding box center [90, 425] width 59 height 15
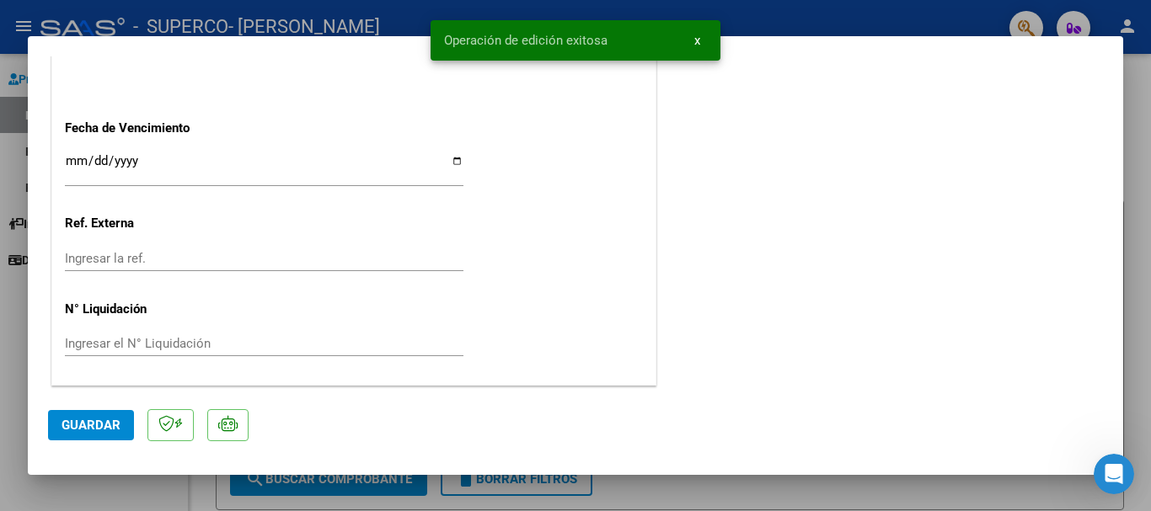
click at [0, 366] on div at bounding box center [575, 255] width 1151 height 511
type input "$ 0,00"
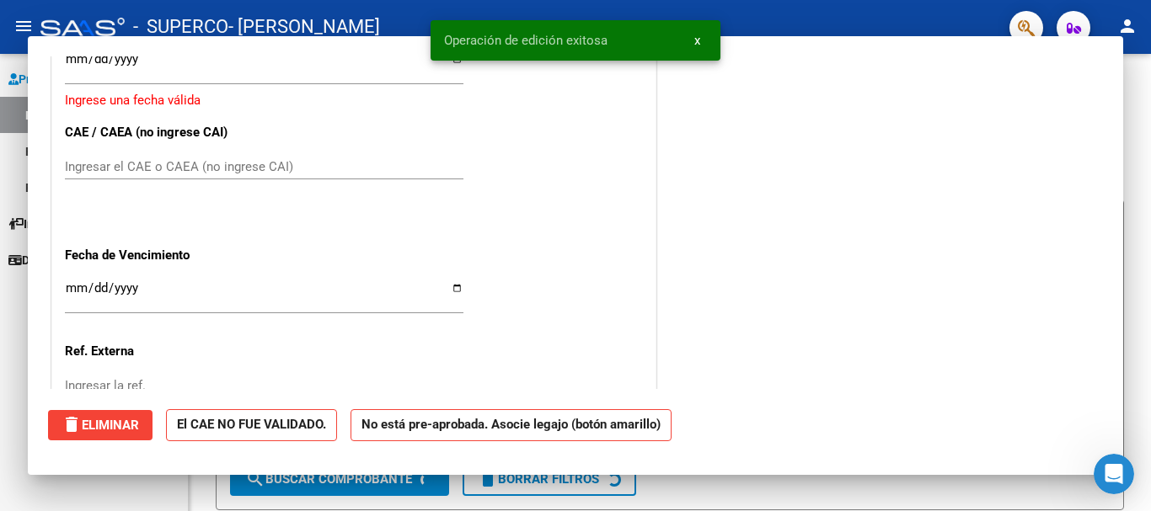
scroll to position [1303, 0]
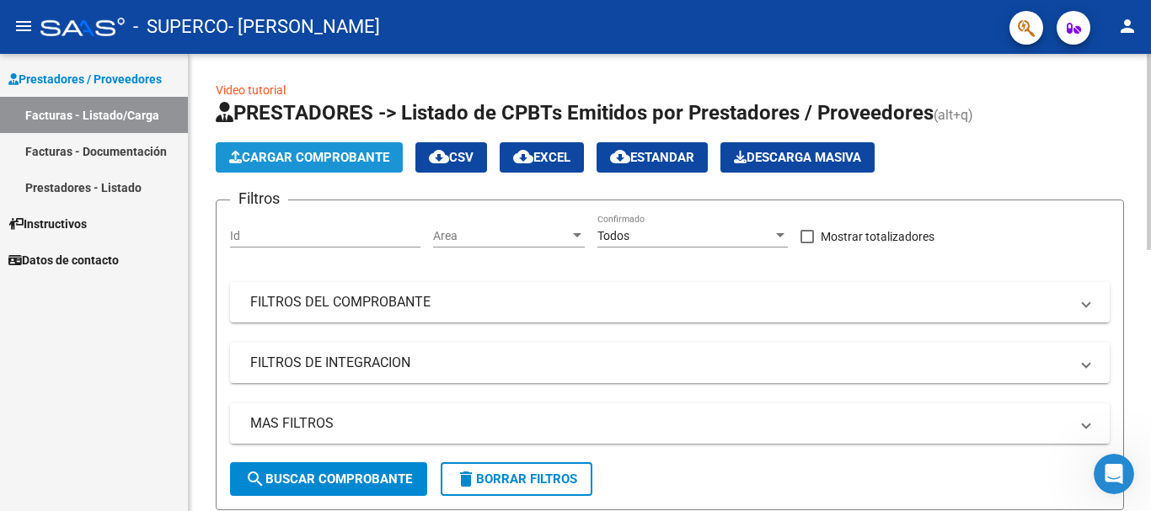
click at [307, 165] on button "Cargar Comprobante" at bounding box center [309, 157] width 187 height 30
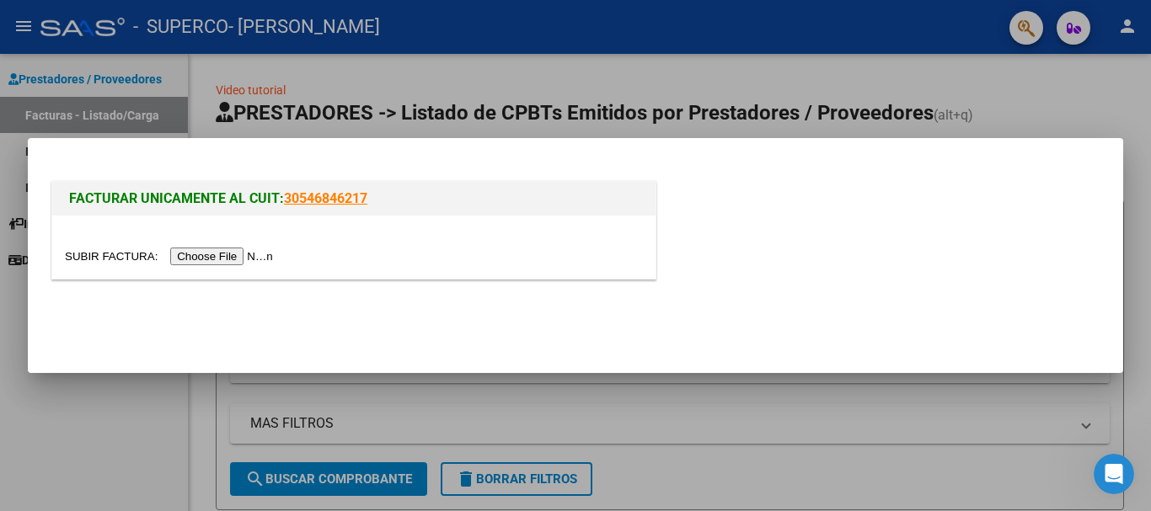
click at [257, 259] on input "file" at bounding box center [171, 257] width 213 height 18
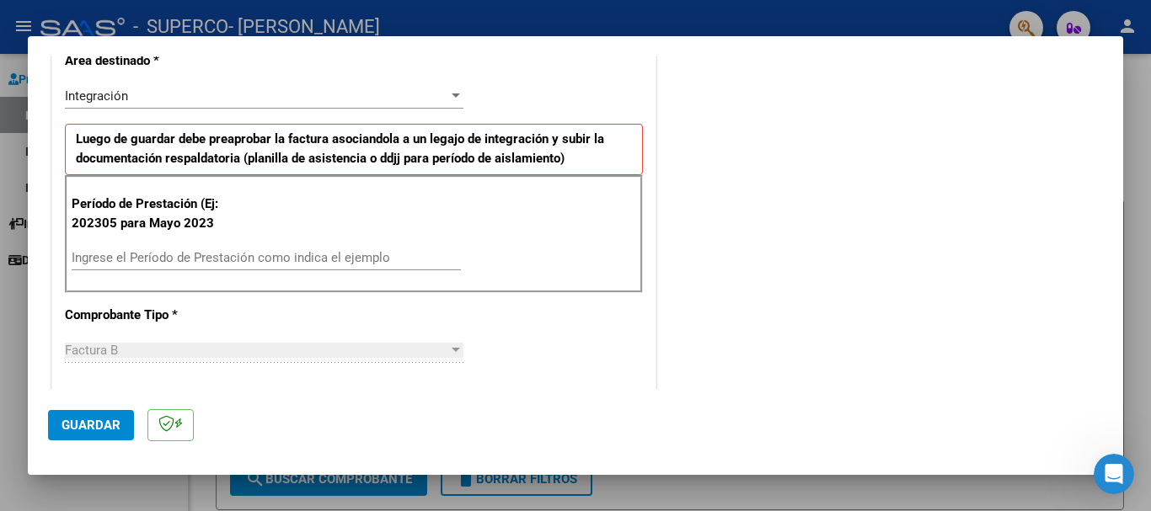
scroll to position [337, 0]
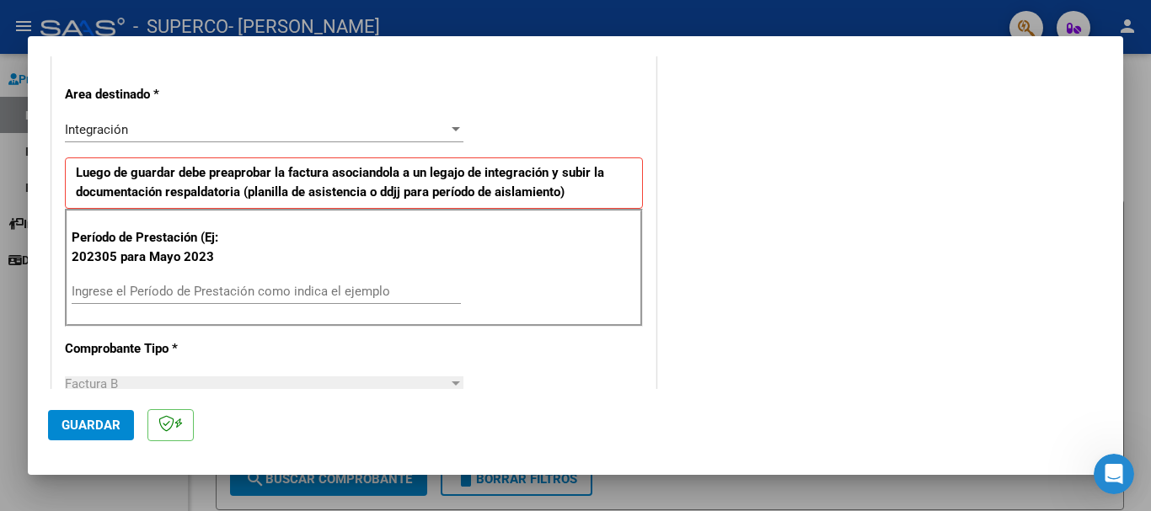
click at [271, 281] on div "Ingrese el Período de Prestación como indica el ejemplo" at bounding box center [266, 291] width 389 height 25
click at [266, 294] on input "Ingrese el Período de Prestación como indica el ejemplo" at bounding box center [266, 291] width 389 height 15
click at [260, 284] on input "Ingrese el Período de Prestación como indica el ejemplo" at bounding box center [266, 291] width 389 height 15
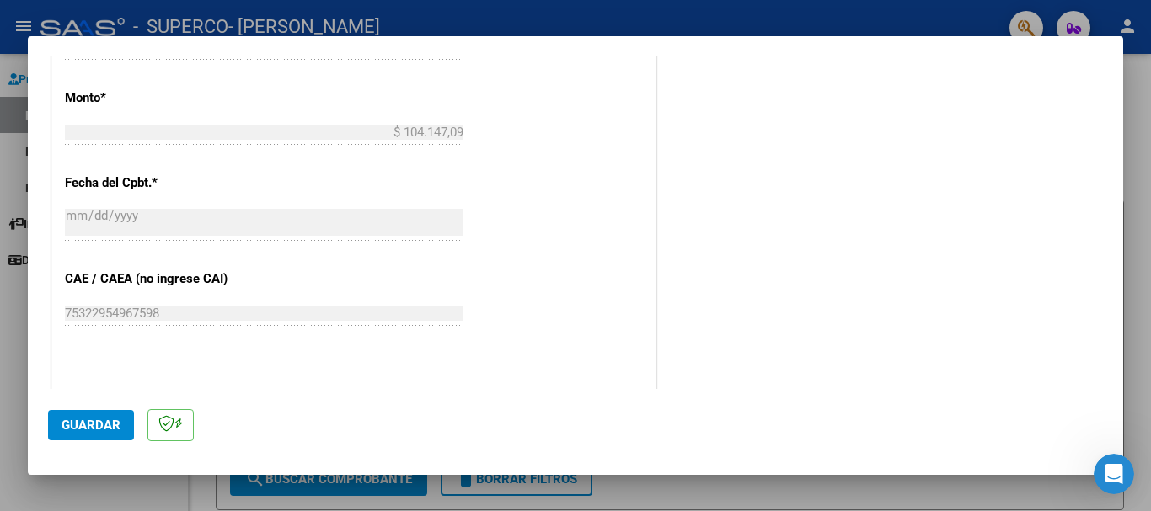
scroll to position [927, 0]
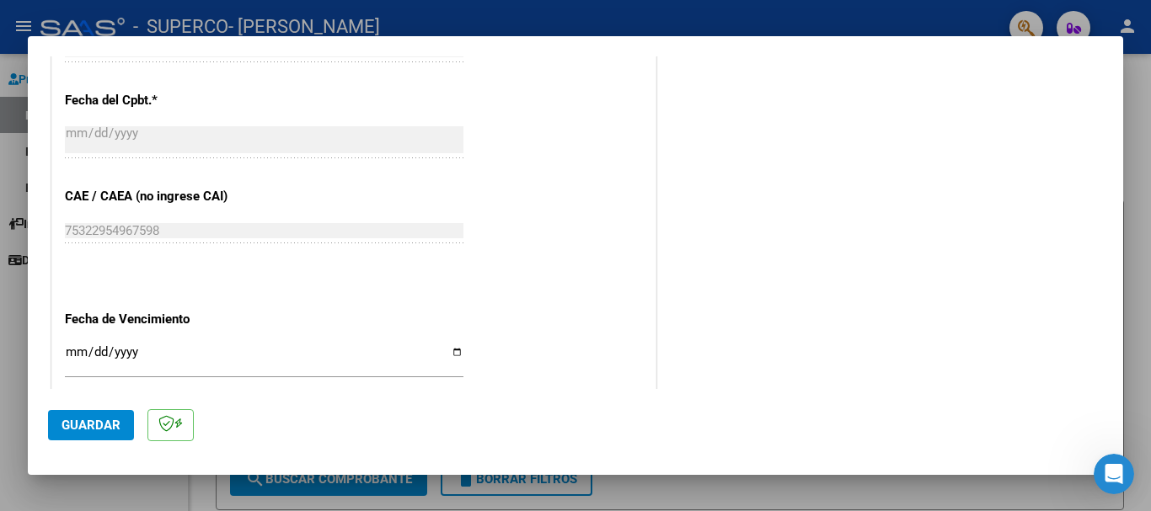
type input "202507"
click at [109, 432] on span "Guardar" at bounding box center [90, 425] width 59 height 15
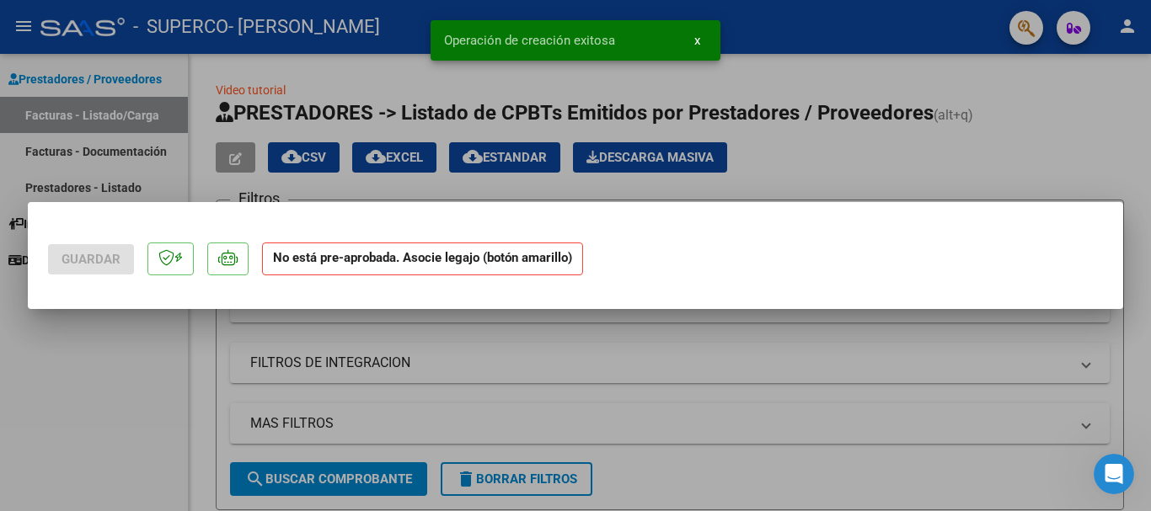
scroll to position [0, 0]
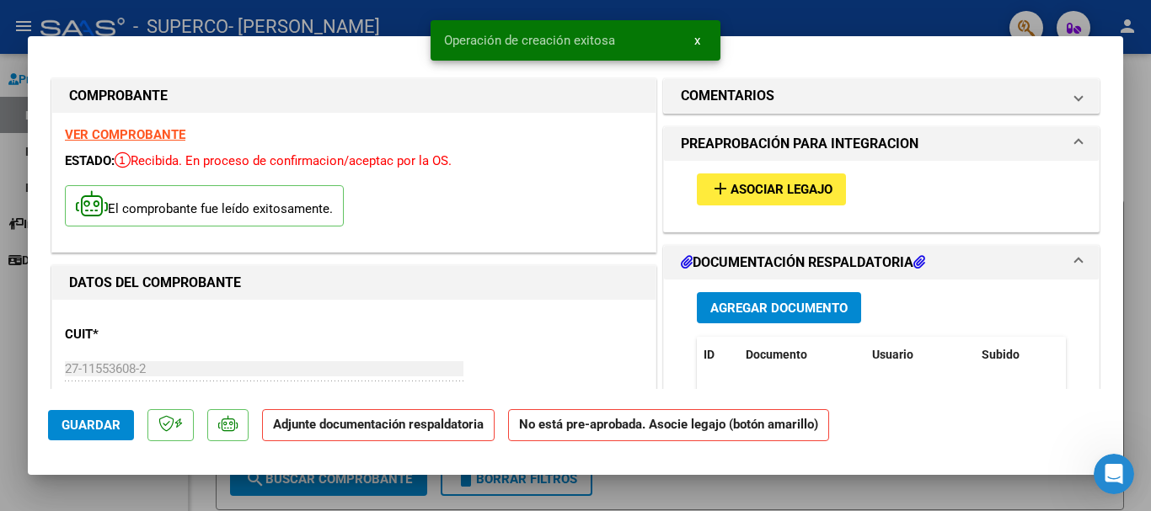
click at [776, 306] on span "Agregar Documento" at bounding box center [778, 308] width 137 height 15
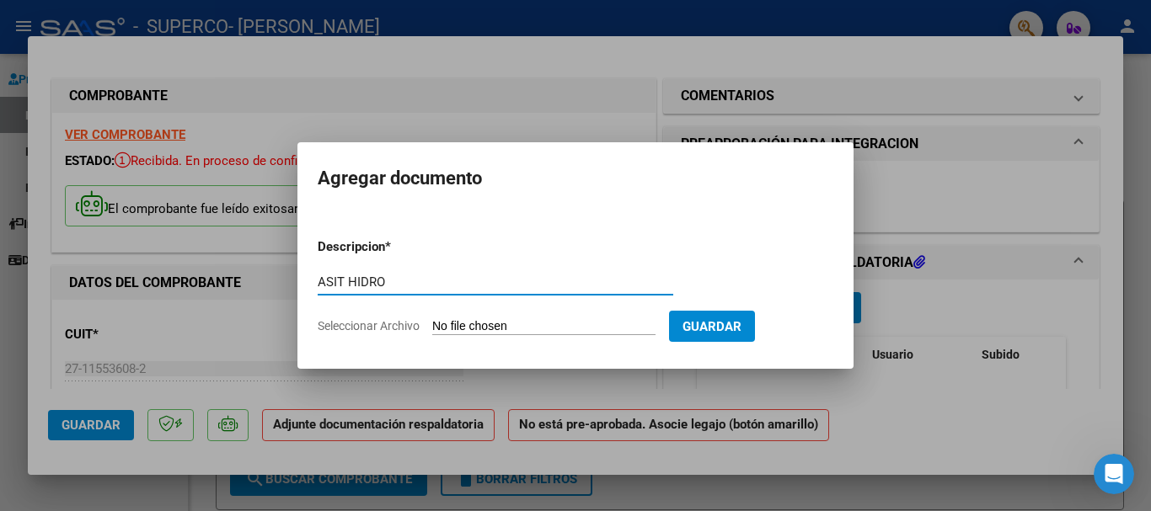
type input "ASIT HIDRO"
click at [555, 328] on input "Seleccionar Archivo" at bounding box center [543, 327] width 223 height 16
type input "C:\fakepath\Asitencia Hidronatacion julio firmada.pdf"
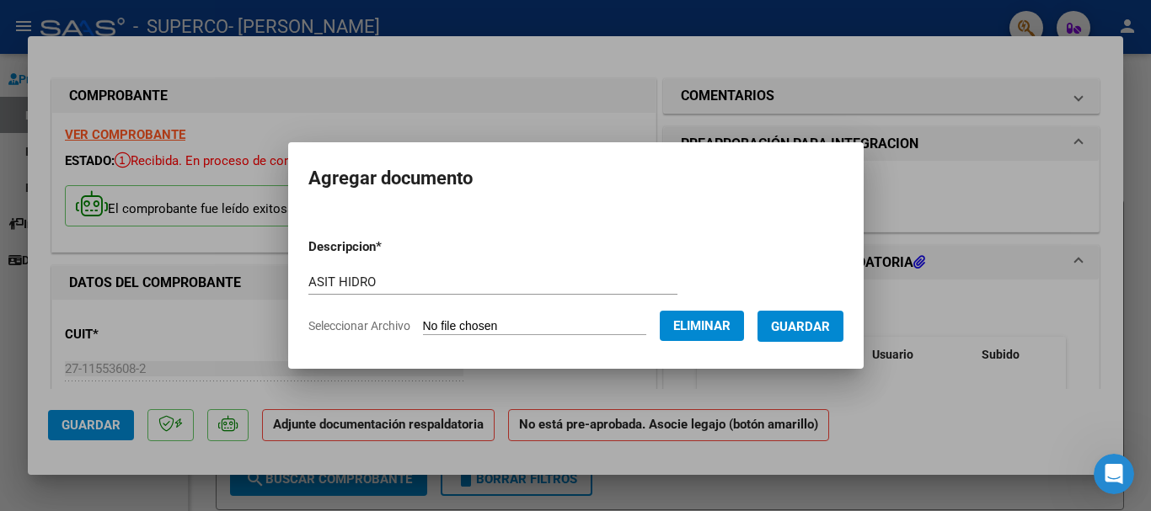
click at [830, 331] on span "Guardar" at bounding box center [800, 326] width 59 height 15
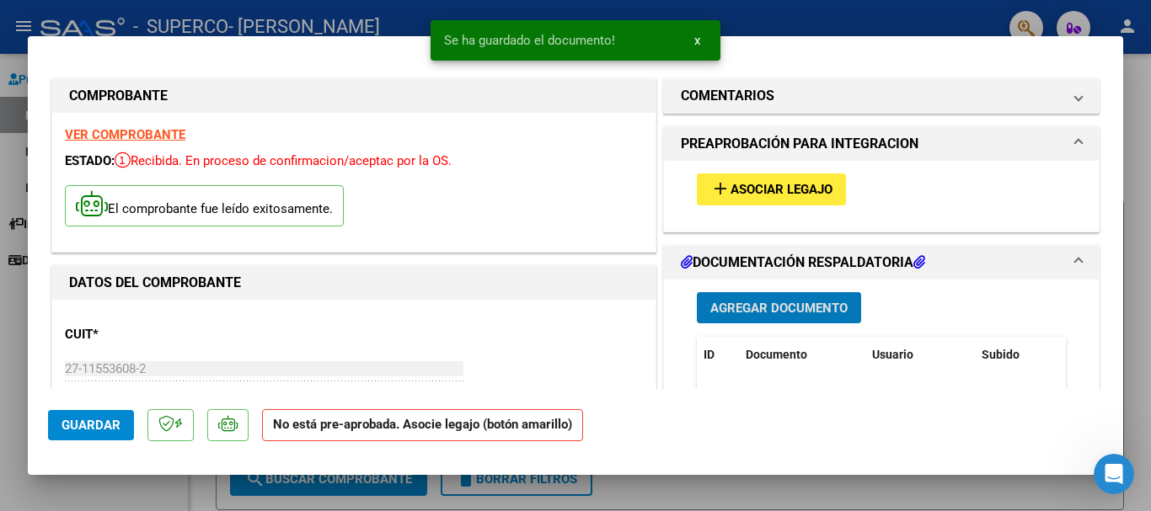
click at [771, 188] on span "Asociar Legajo" at bounding box center [781, 190] width 102 height 15
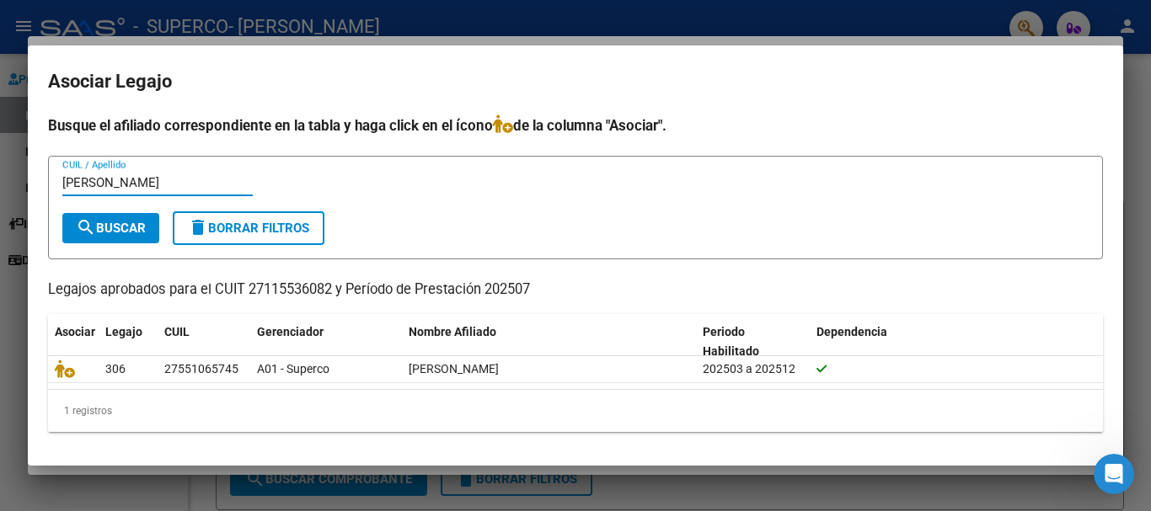
type input "[PERSON_NAME]"
click at [132, 226] on span "search Buscar" at bounding box center [111, 228] width 70 height 15
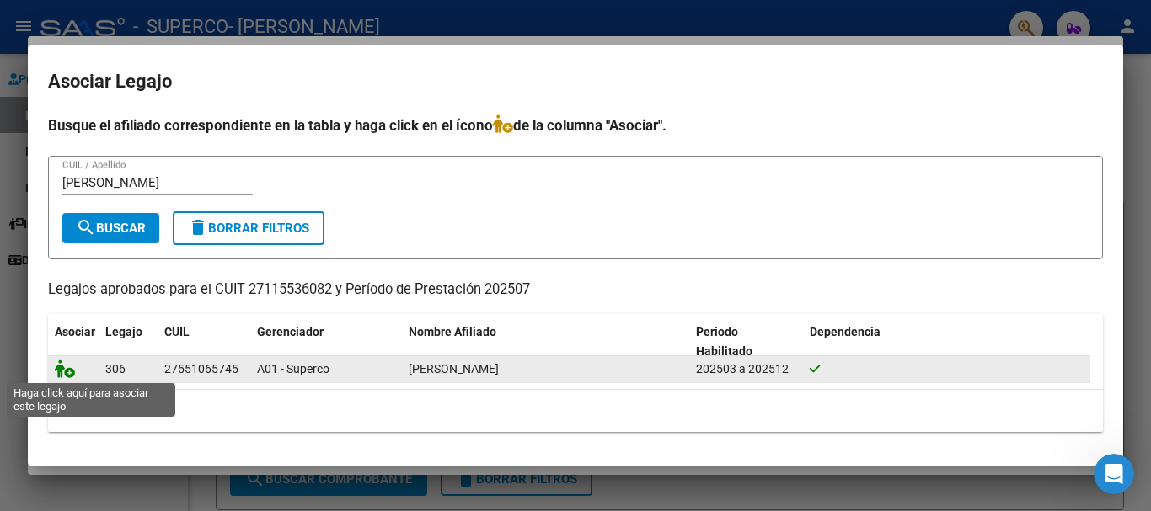
click at [69, 371] on icon at bounding box center [65, 369] width 20 height 19
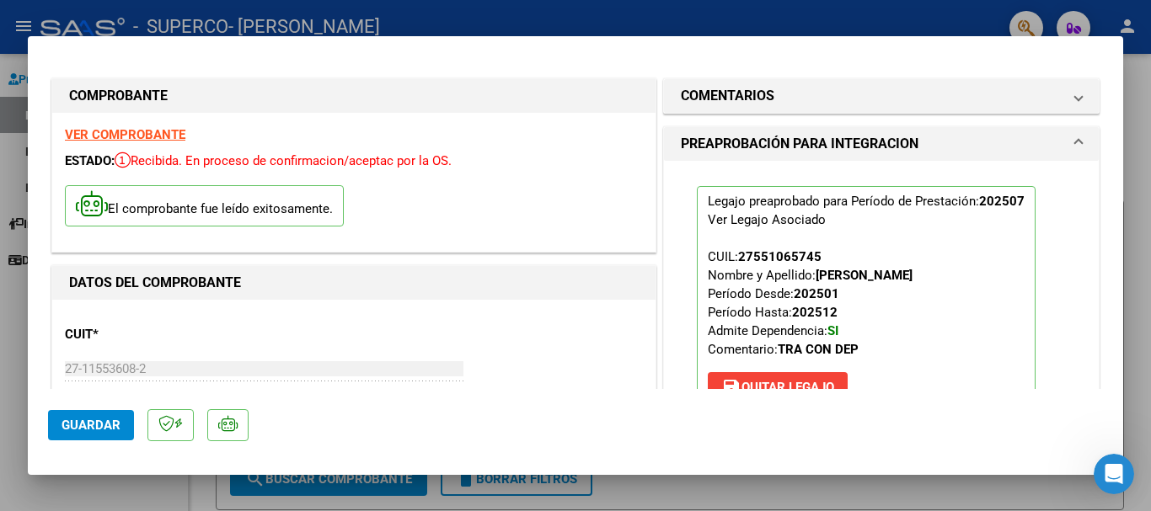
click at [119, 418] on span "Guardar" at bounding box center [90, 425] width 59 height 15
click at [0, 338] on div at bounding box center [575, 255] width 1151 height 511
type input "$ 0,00"
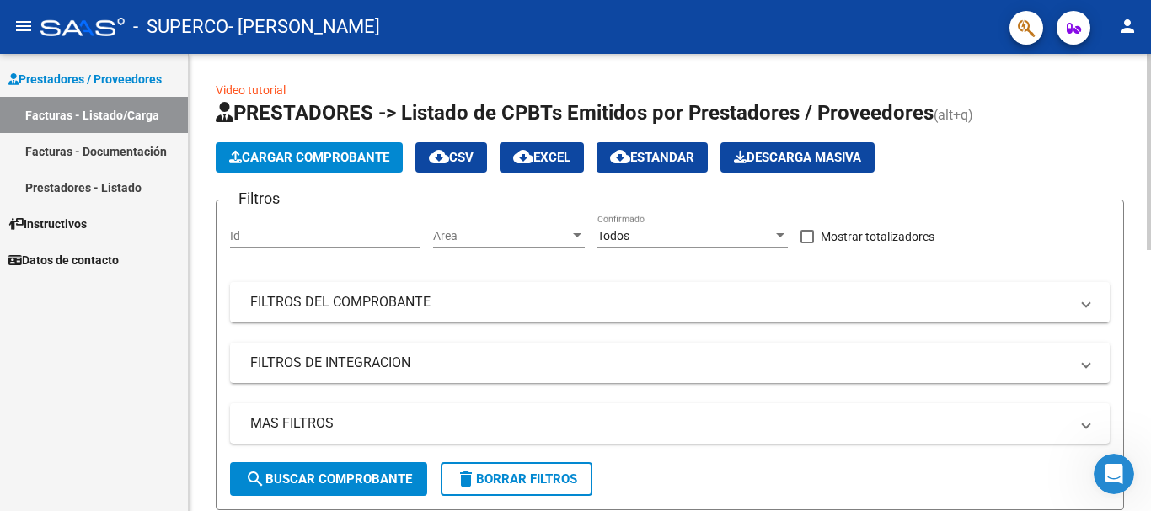
click at [270, 162] on span "Cargar Comprobante" at bounding box center [309, 157] width 160 height 15
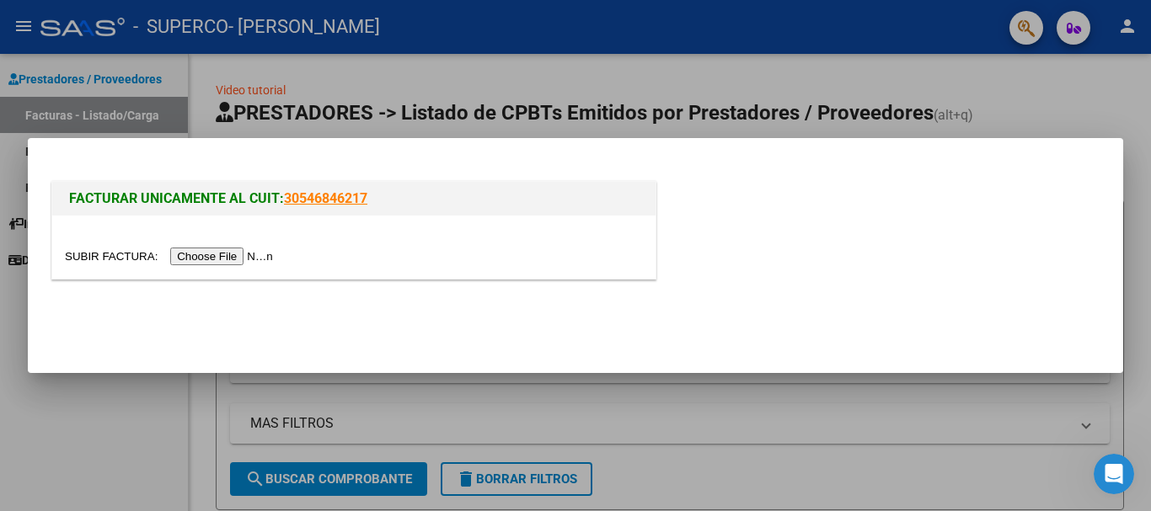
click at [244, 259] on input "file" at bounding box center [171, 257] width 213 height 18
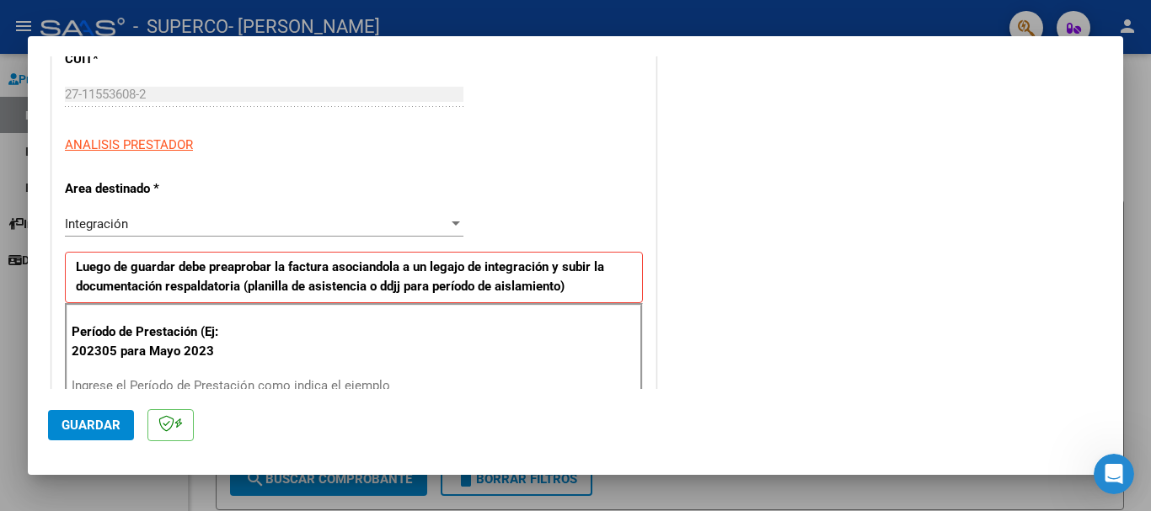
scroll to position [337, 0]
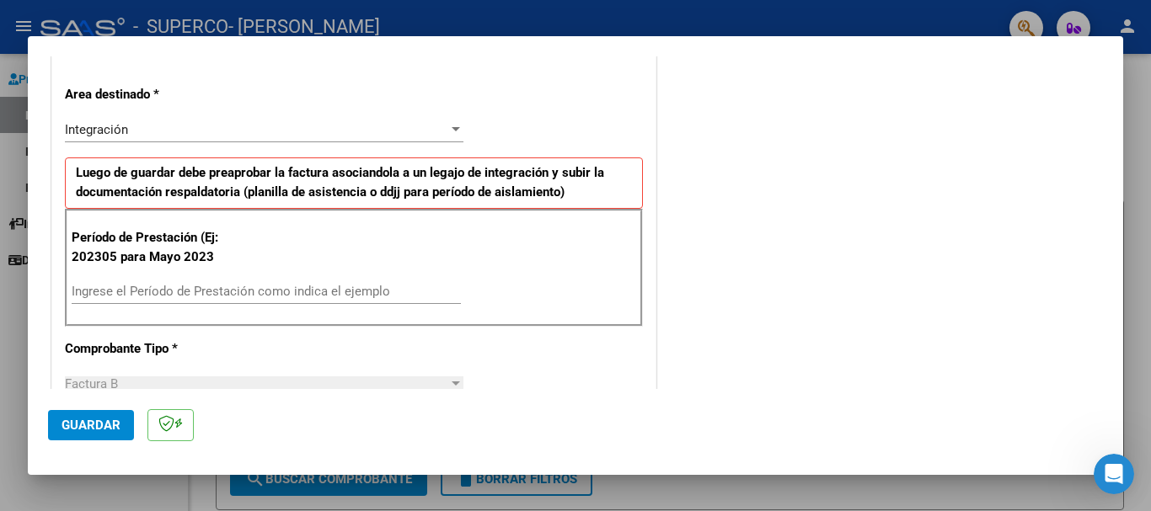
click at [330, 298] on input "Ingrese el Período de Prestación como indica el ejemplo" at bounding box center [266, 291] width 389 height 15
type input "202507"
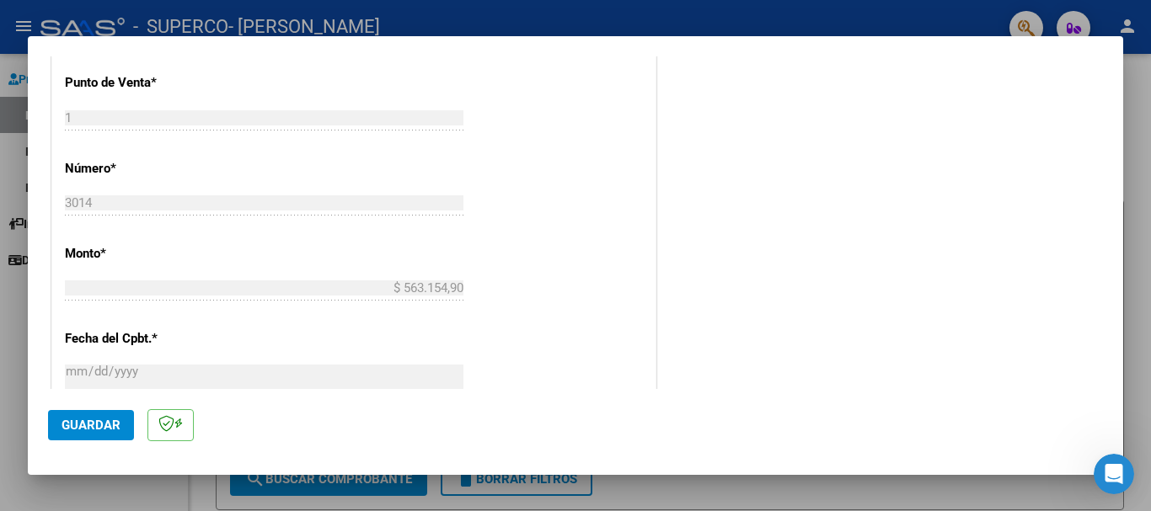
scroll to position [758, 0]
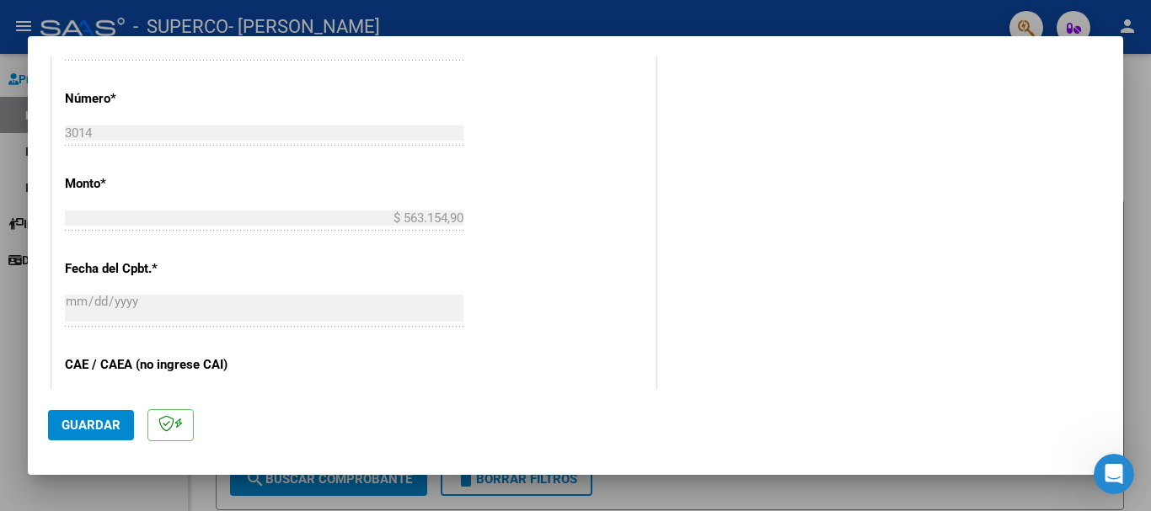
click at [88, 419] on span "Guardar" at bounding box center [90, 425] width 59 height 15
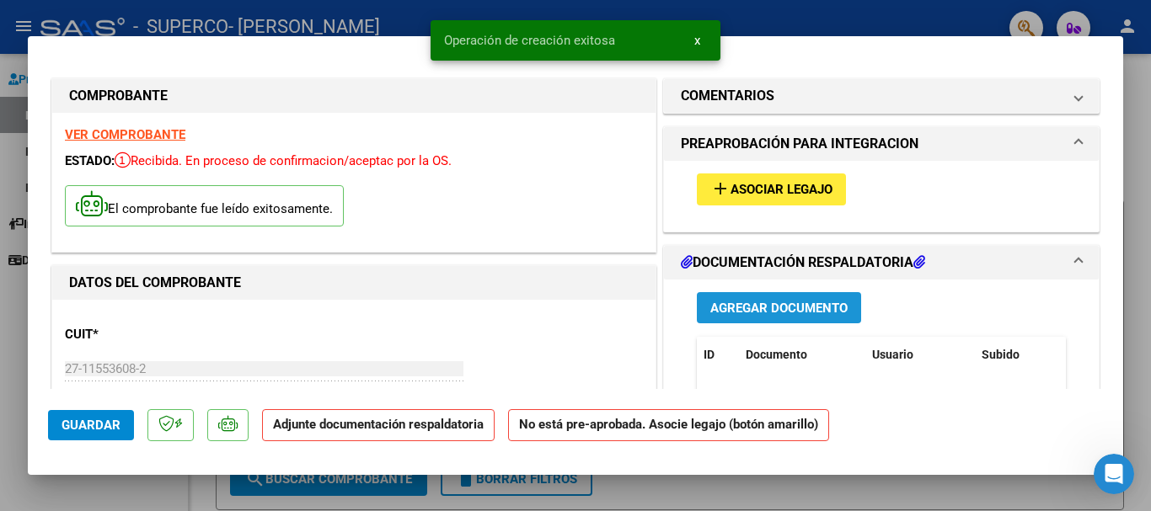
click at [742, 305] on span "Agregar Documento" at bounding box center [778, 308] width 137 height 15
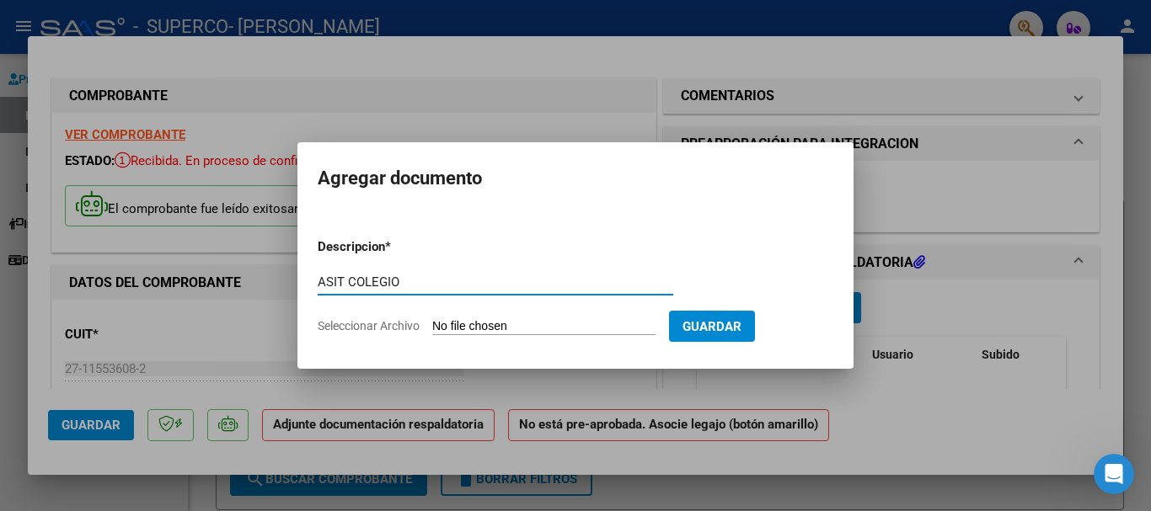
type input "ASIT COLEGIO"
click at [522, 324] on input "Seleccionar Archivo" at bounding box center [543, 327] width 223 height 16
type input "C:\fakepath\Asitencia colegio julio firmada.pdf"
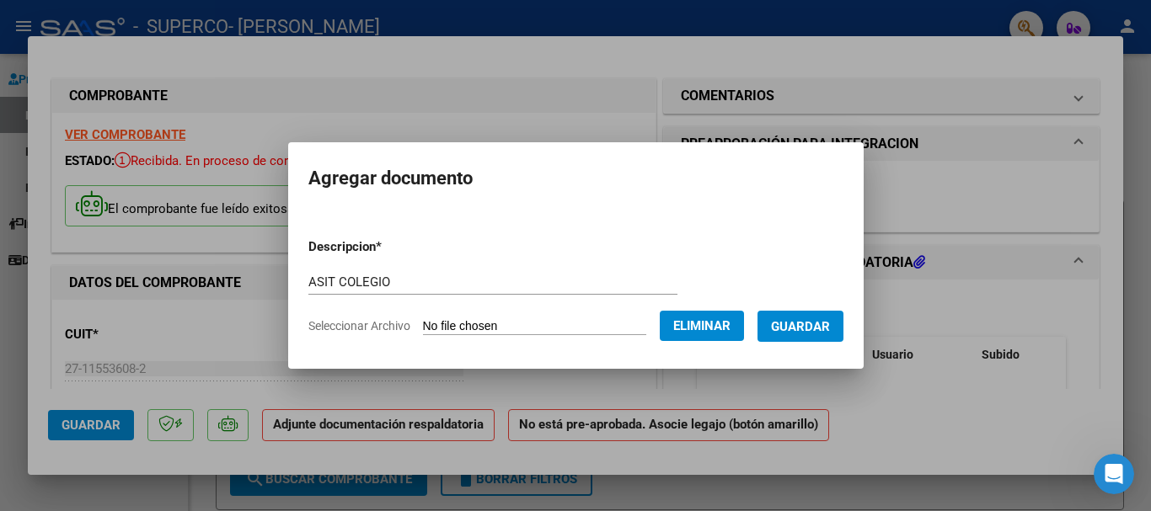
click at [830, 330] on span "Guardar" at bounding box center [800, 326] width 59 height 15
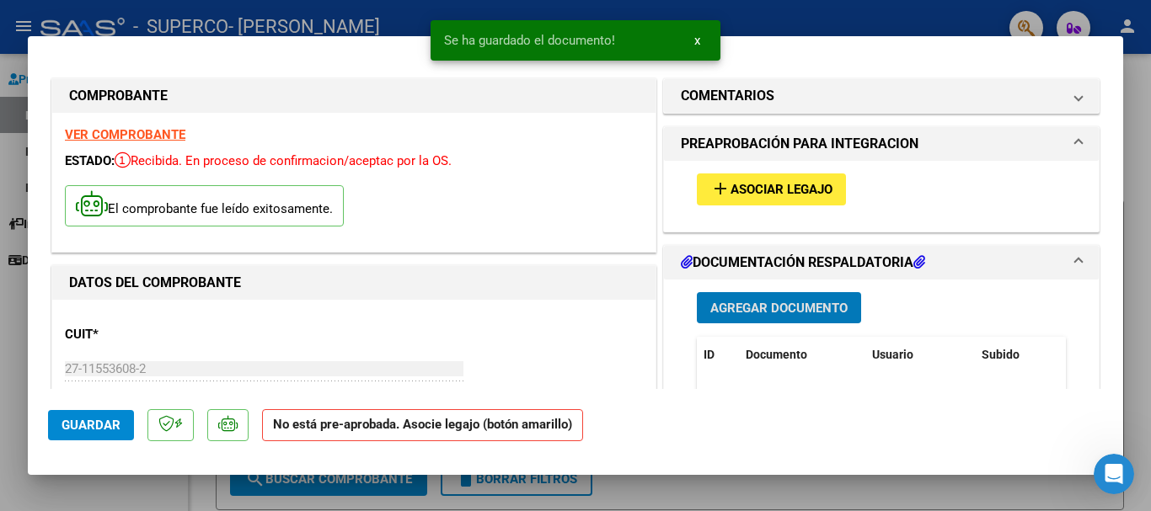
click at [762, 198] on button "add Asociar Legajo" at bounding box center [771, 189] width 149 height 31
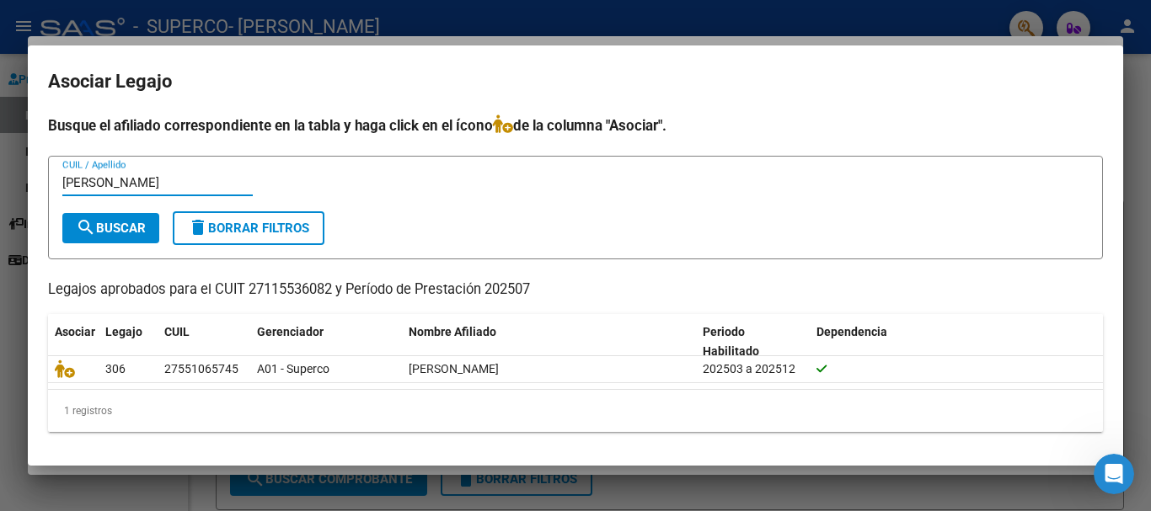
type input "[PERSON_NAME]"
click at [93, 225] on mat-icon "search" at bounding box center [86, 227] width 20 height 20
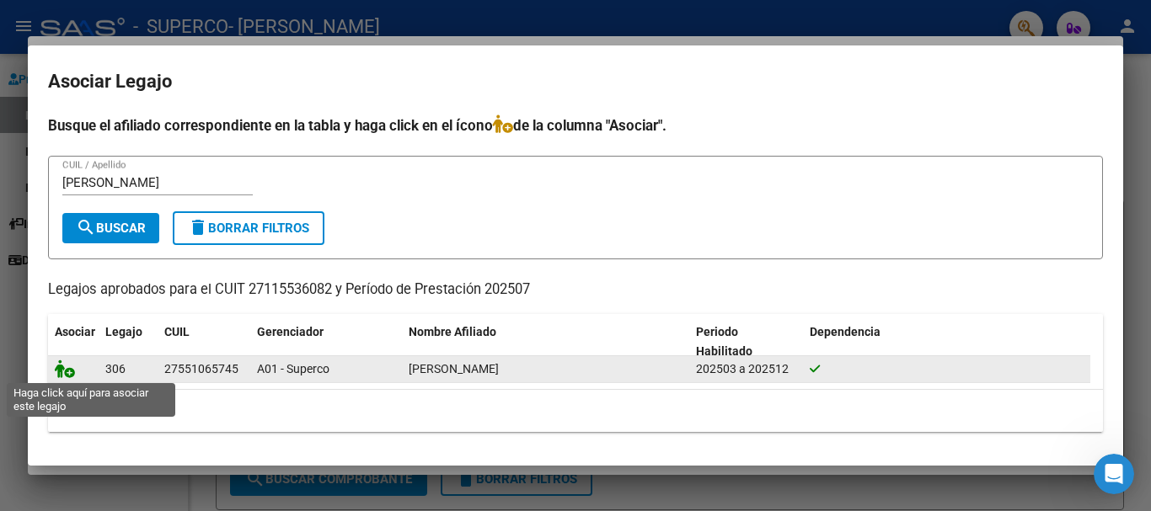
click at [66, 372] on icon at bounding box center [65, 369] width 20 height 19
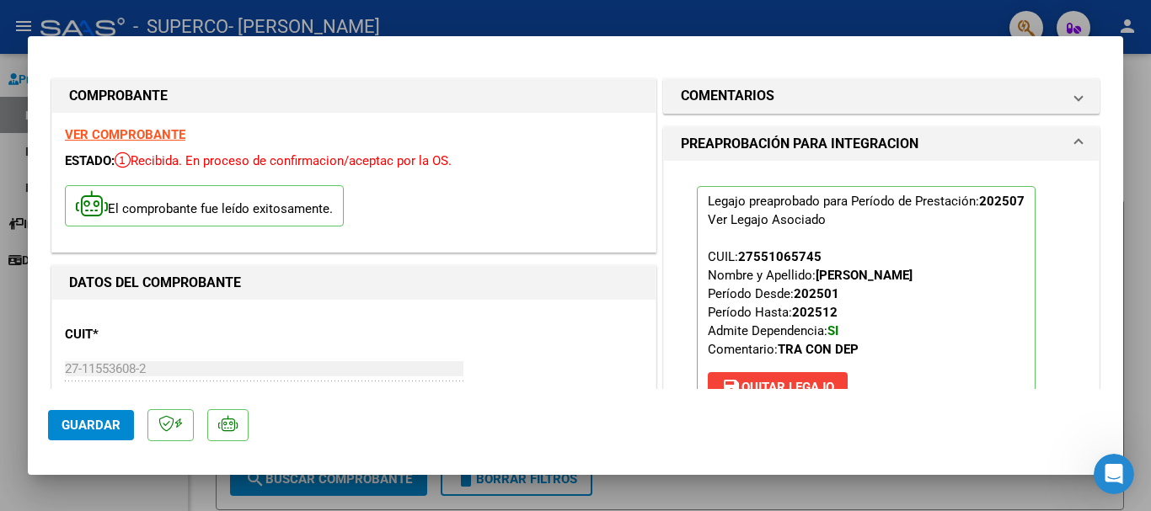
click at [115, 424] on span "Guardar" at bounding box center [90, 425] width 59 height 15
